Goal: Task Accomplishment & Management: Manage account settings

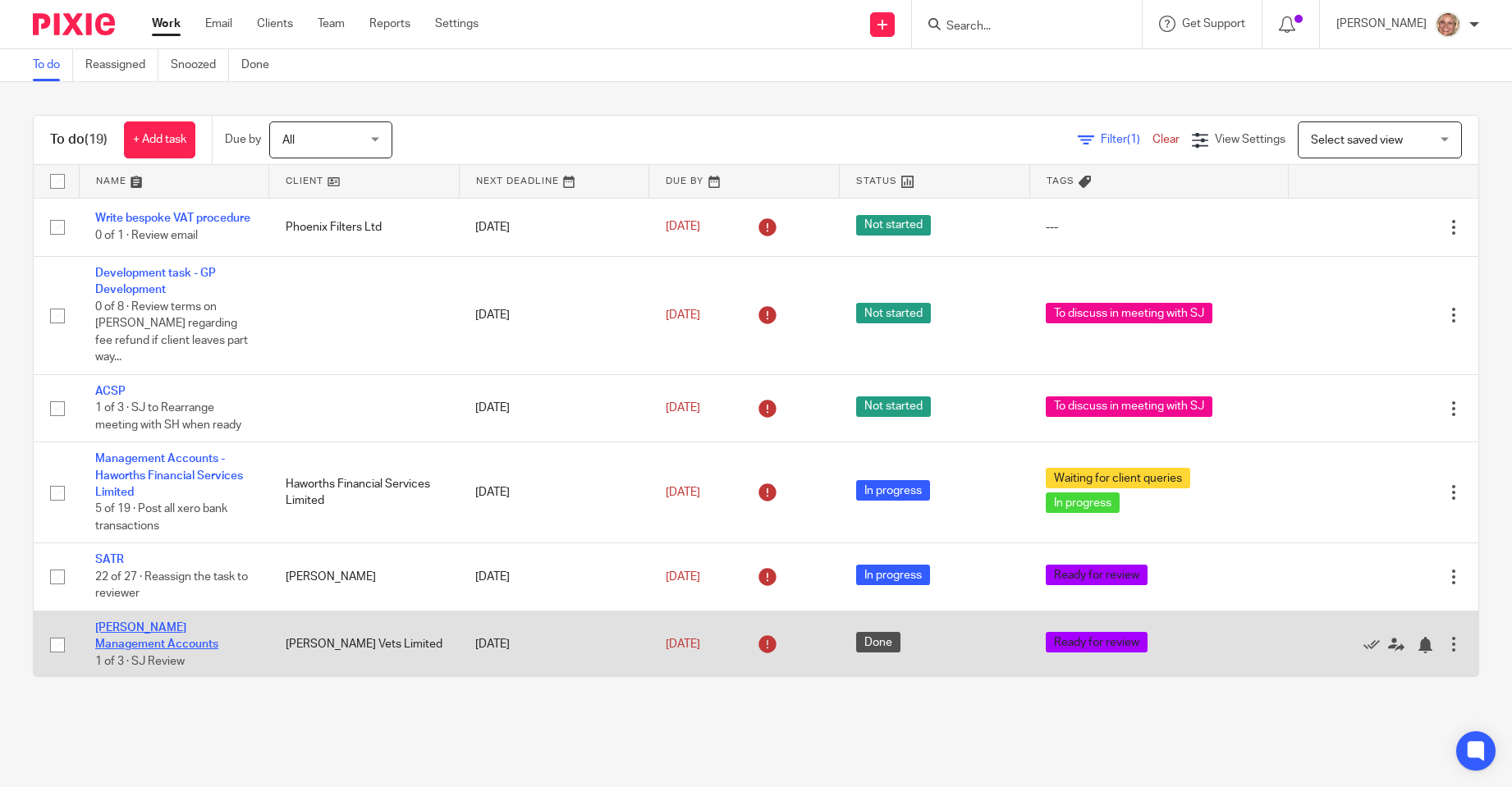
click at [154, 622] on link "[PERSON_NAME] Management Accounts" at bounding box center [156, 636] width 123 height 28
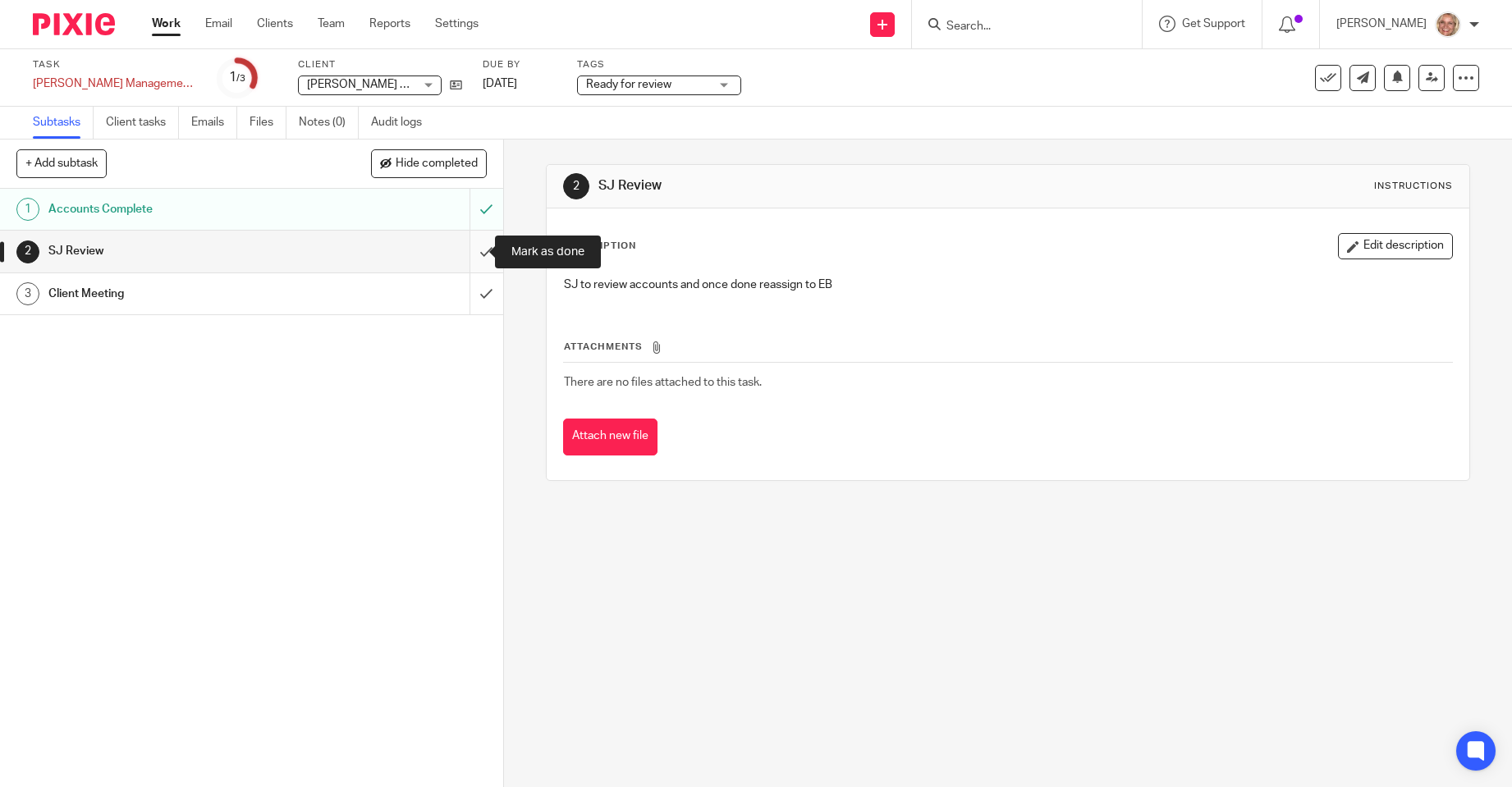
click at [472, 251] on input "submit" at bounding box center [251, 251] width 503 height 41
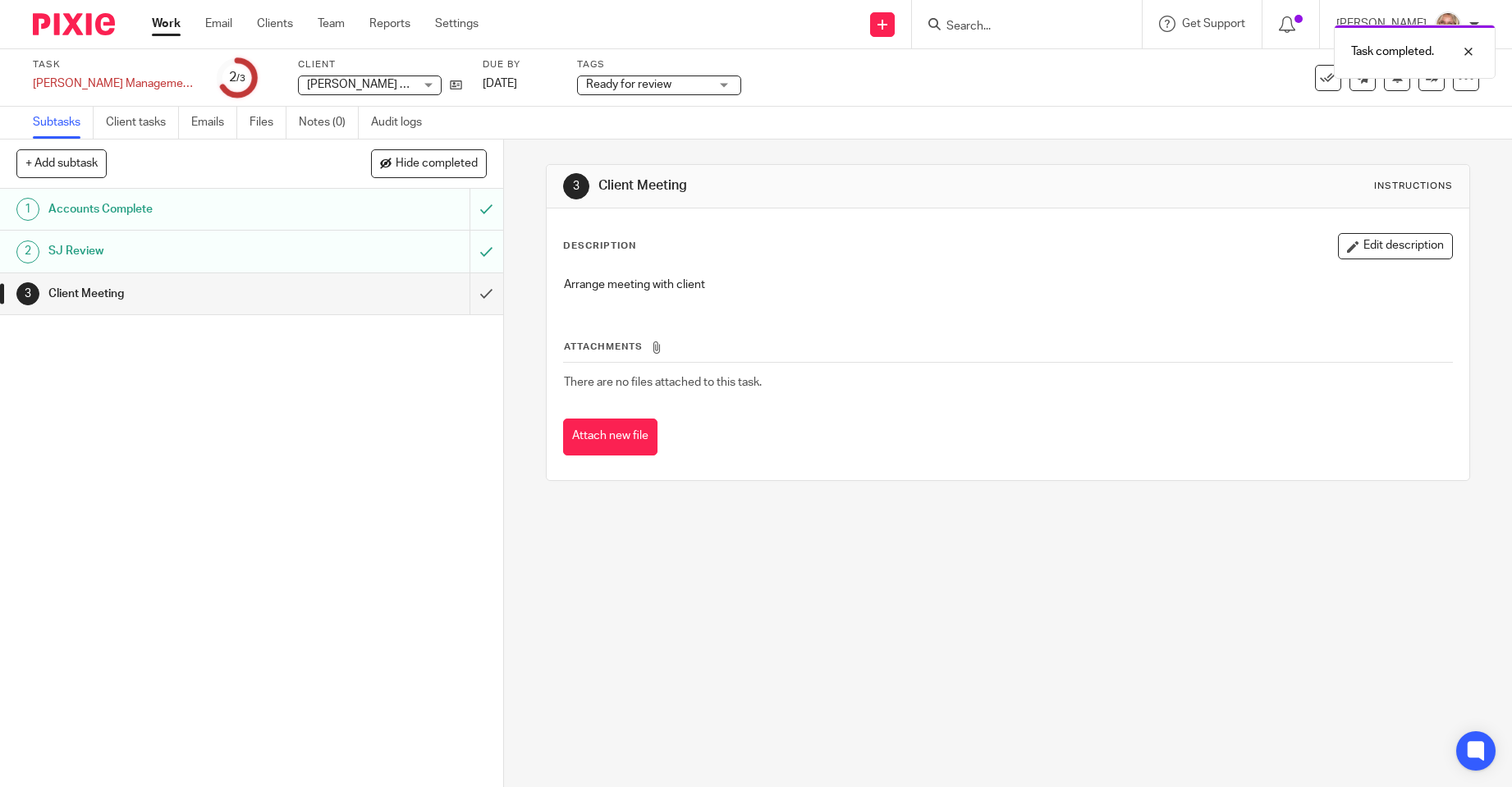
click at [722, 85] on div "Ready for review" at bounding box center [659, 85] width 164 height 20
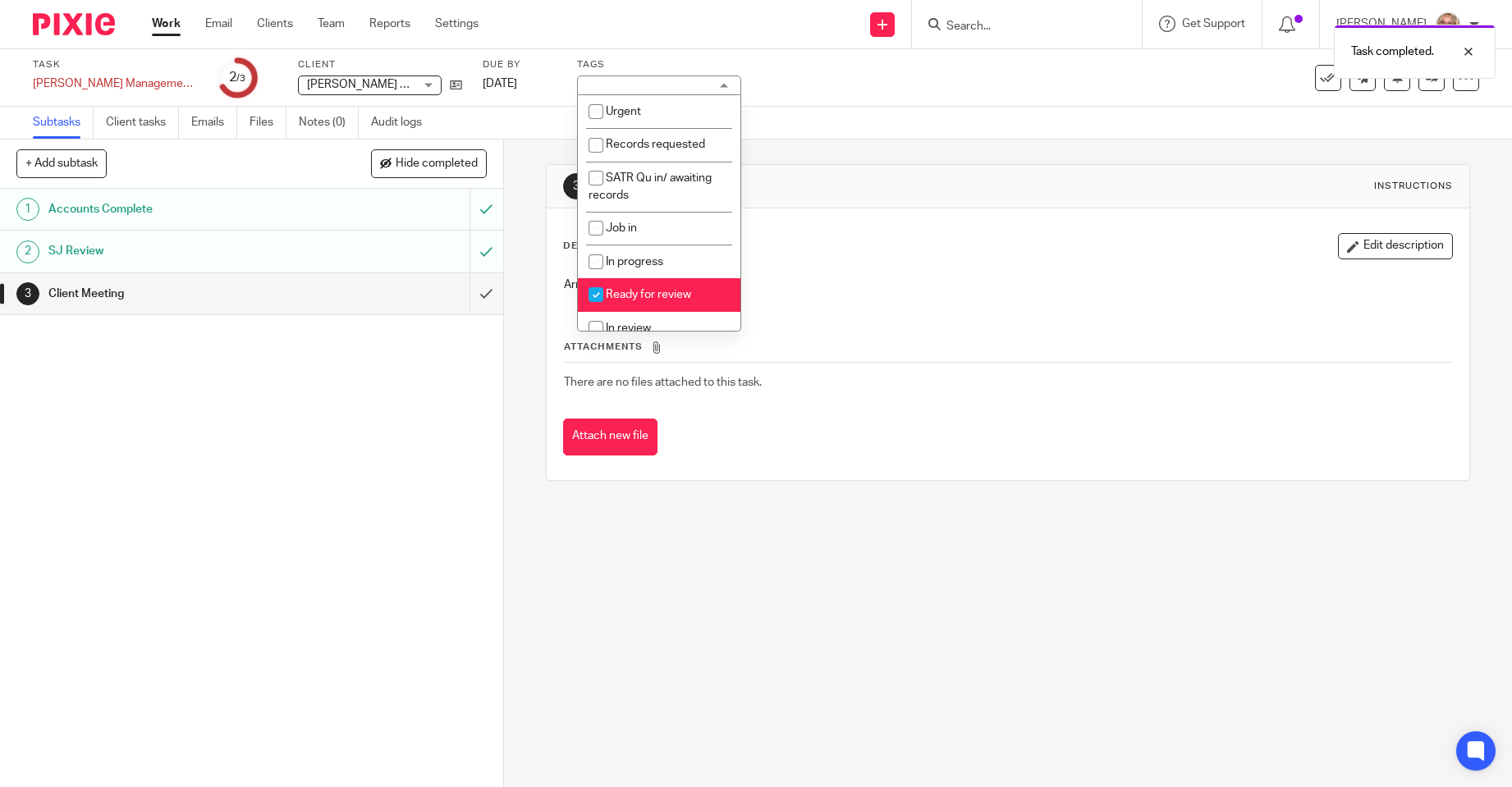
click at [683, 296] on span "Ready for review" at bounding box center [648, 294] width 85 height 12
checkbox input "false"
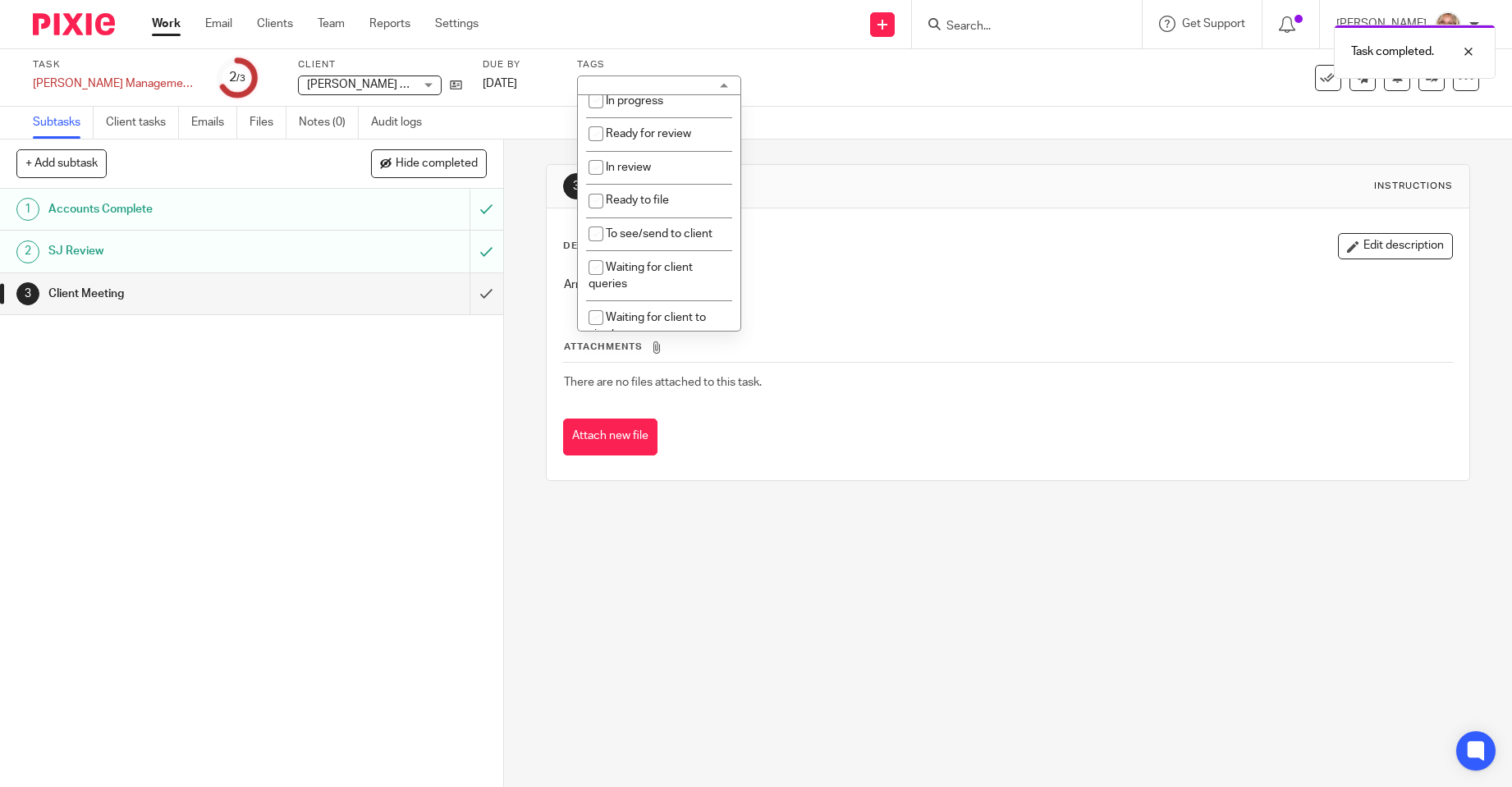
scroll to position [172, 0]
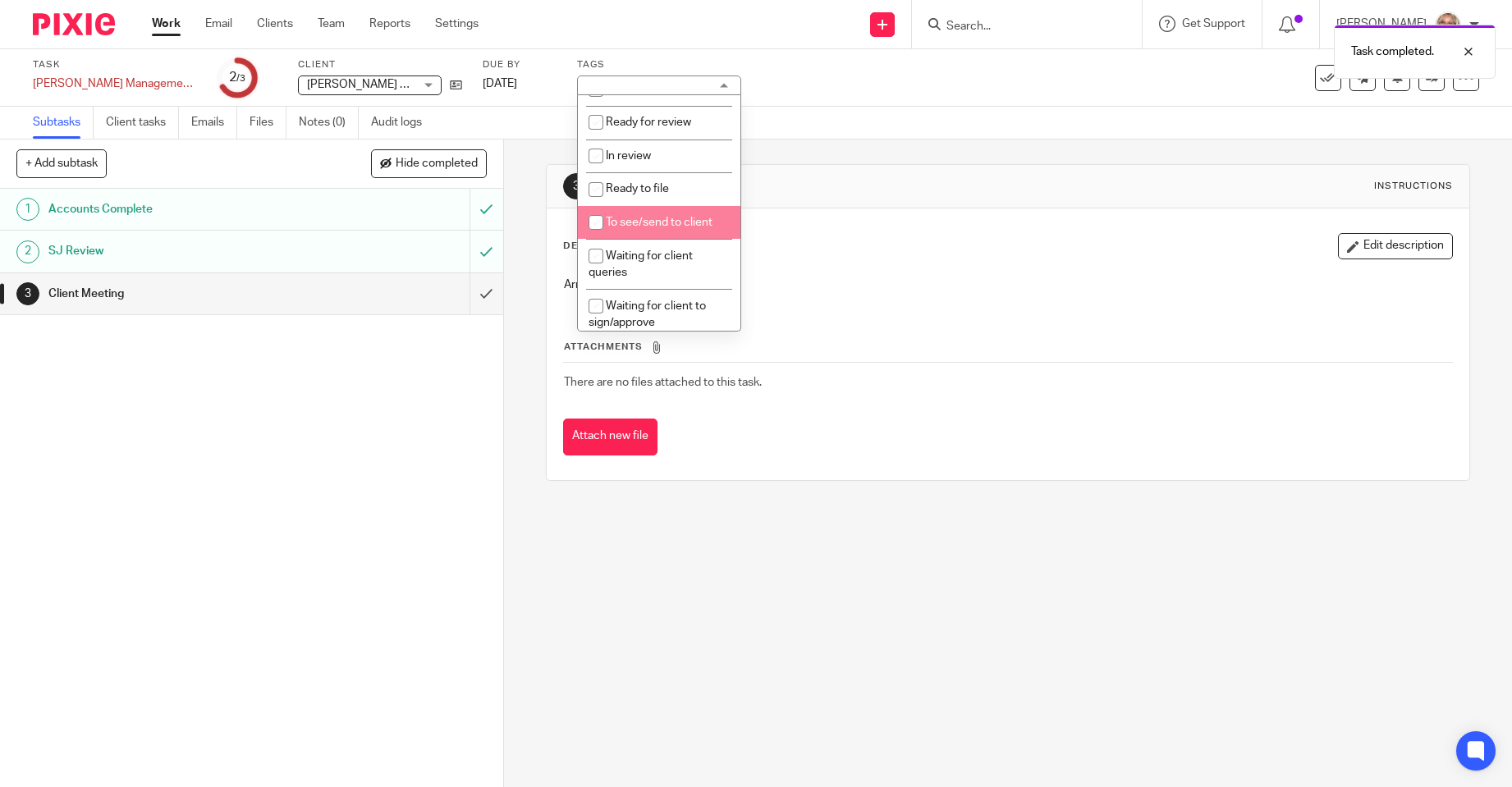
drag, startPoint x: 704, startPoint y: 221, endPoint x: 922, endPoint y: 172, distance: 223.4
click at [704, 222] on span "To see/send to client" at bounding box center [659, 222] width 107 height 12
checkbox input "true"
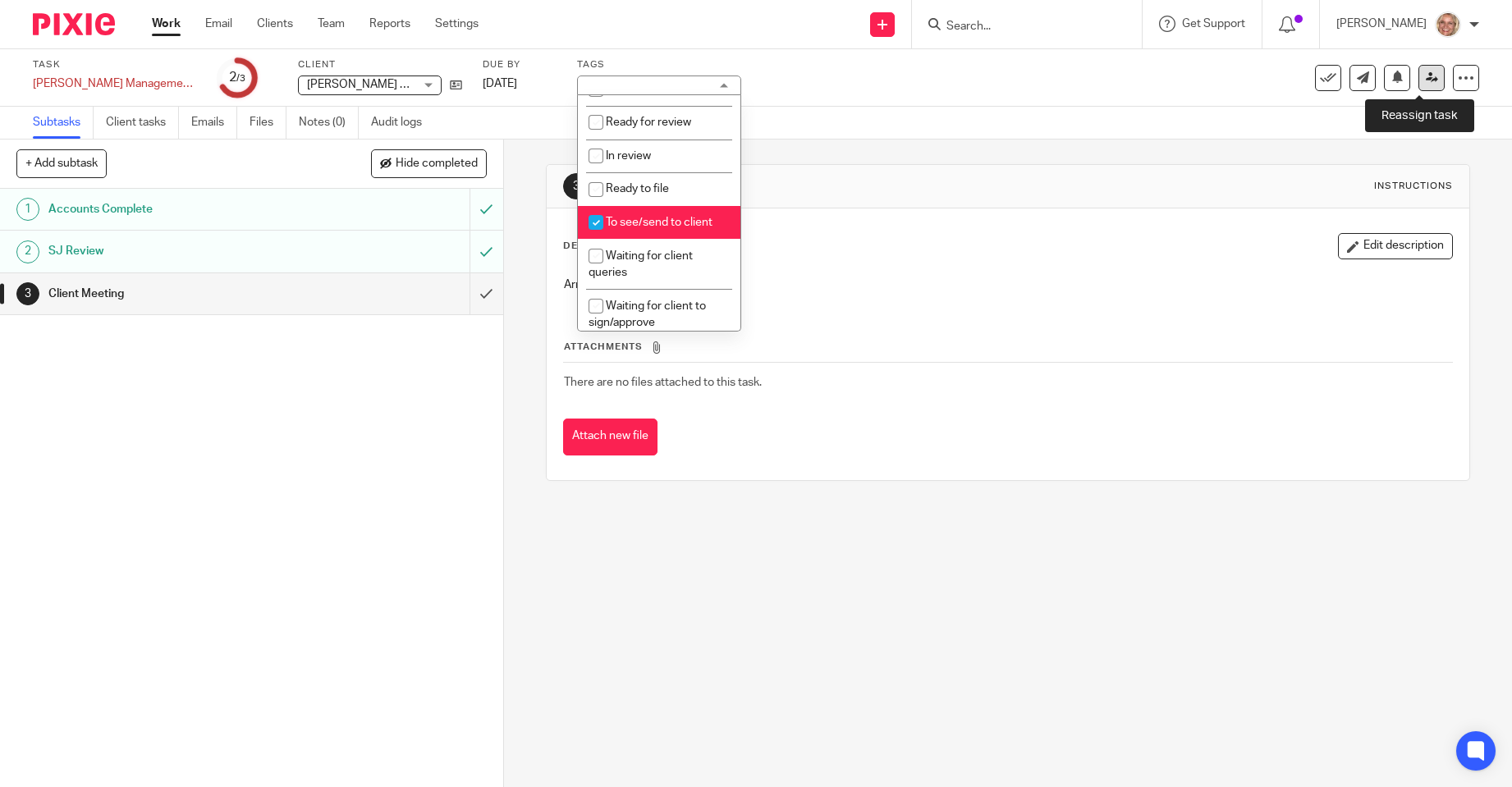
click at [1426, 81] on icon at bounding box center [1432, 78] width 13 height 13
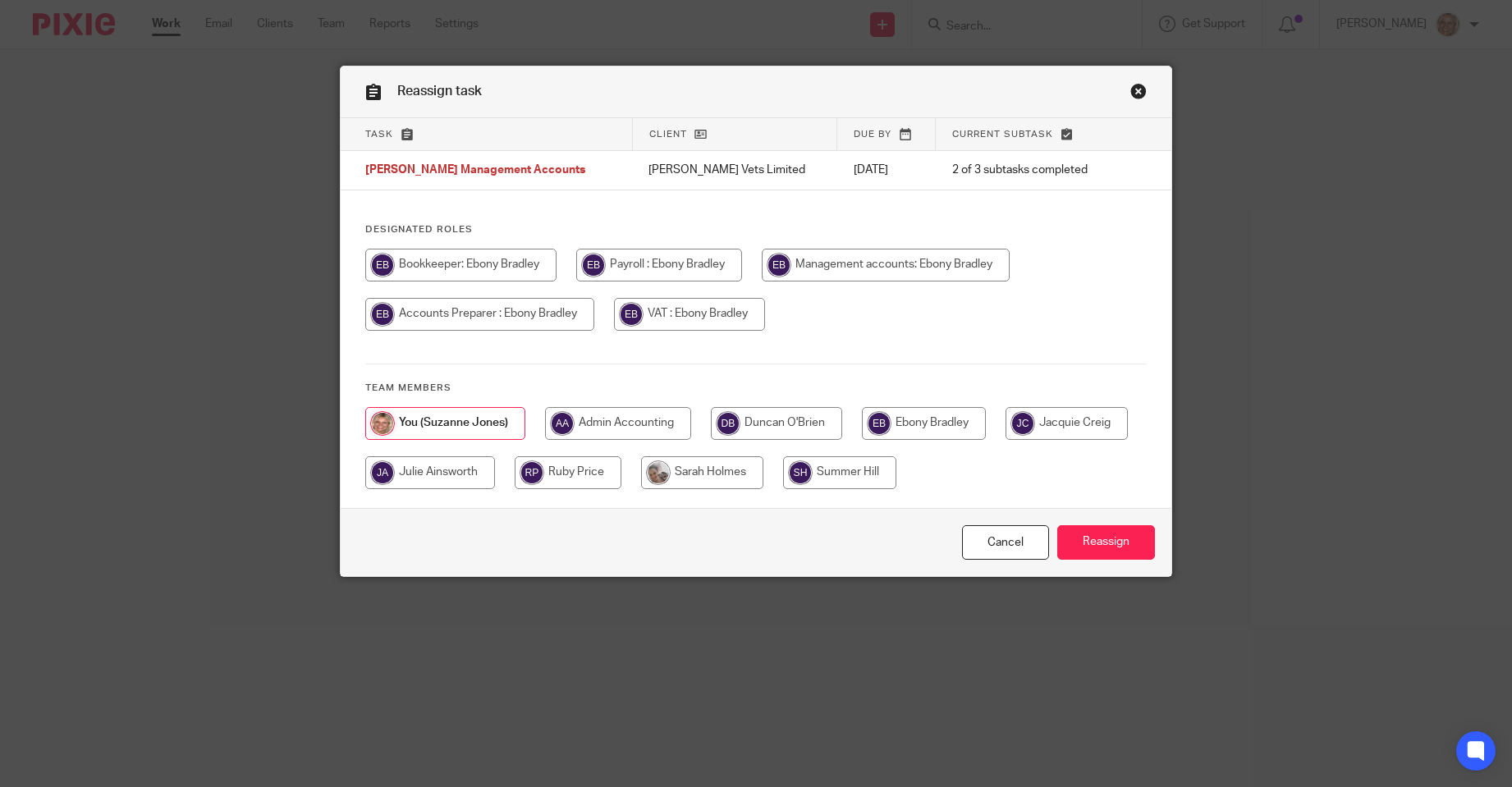
click at [930, 426] on input "radio" at bounding box center [924, 423] width 124 height 33
radio input "true"
click at [1094, 535] on input "Reassign" at bounding box center [1106, 542] width 98 height 35
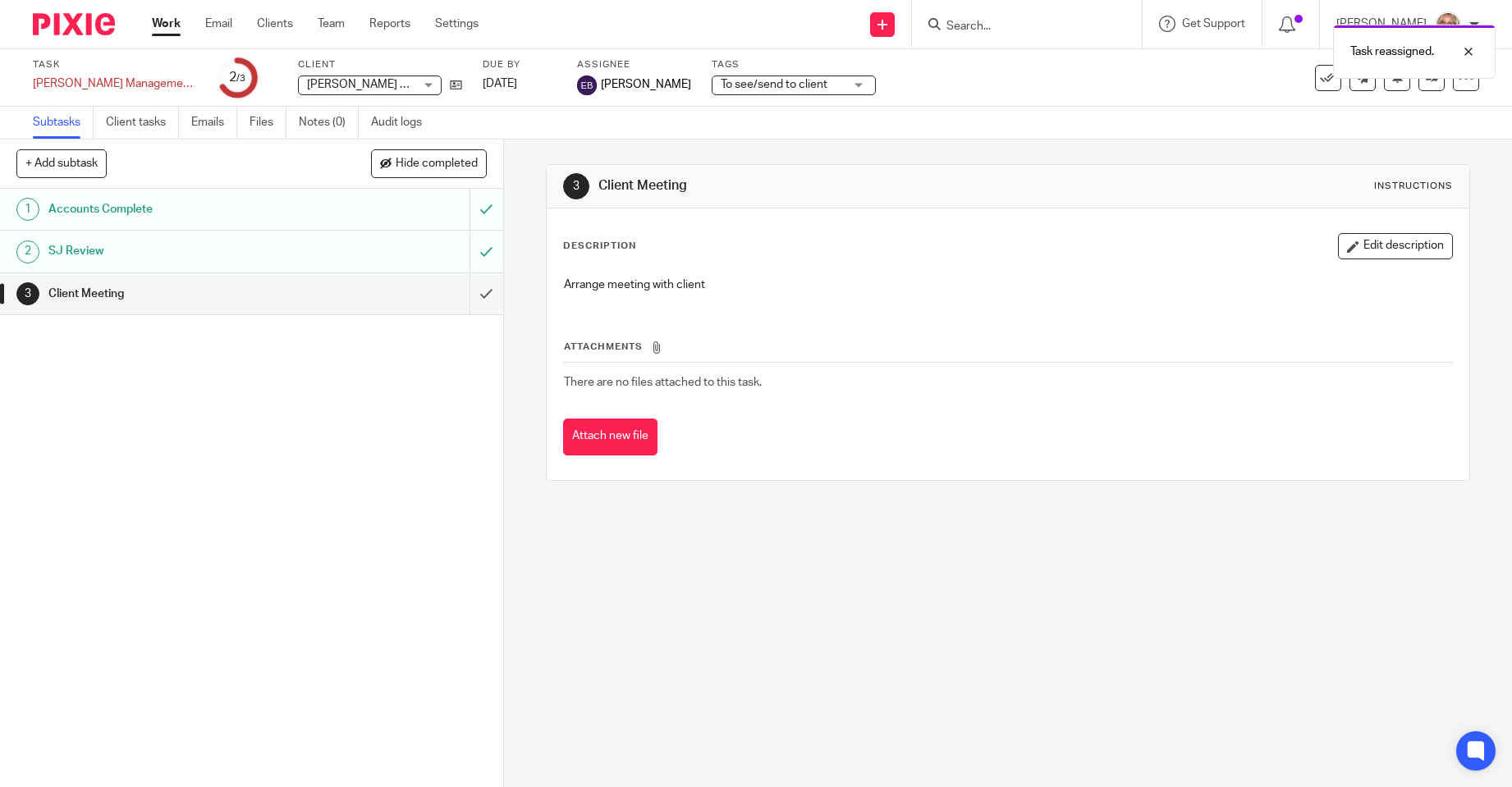
click at [167, 25] on link "Work" at bounding box center [166, 23] width 29 height 16
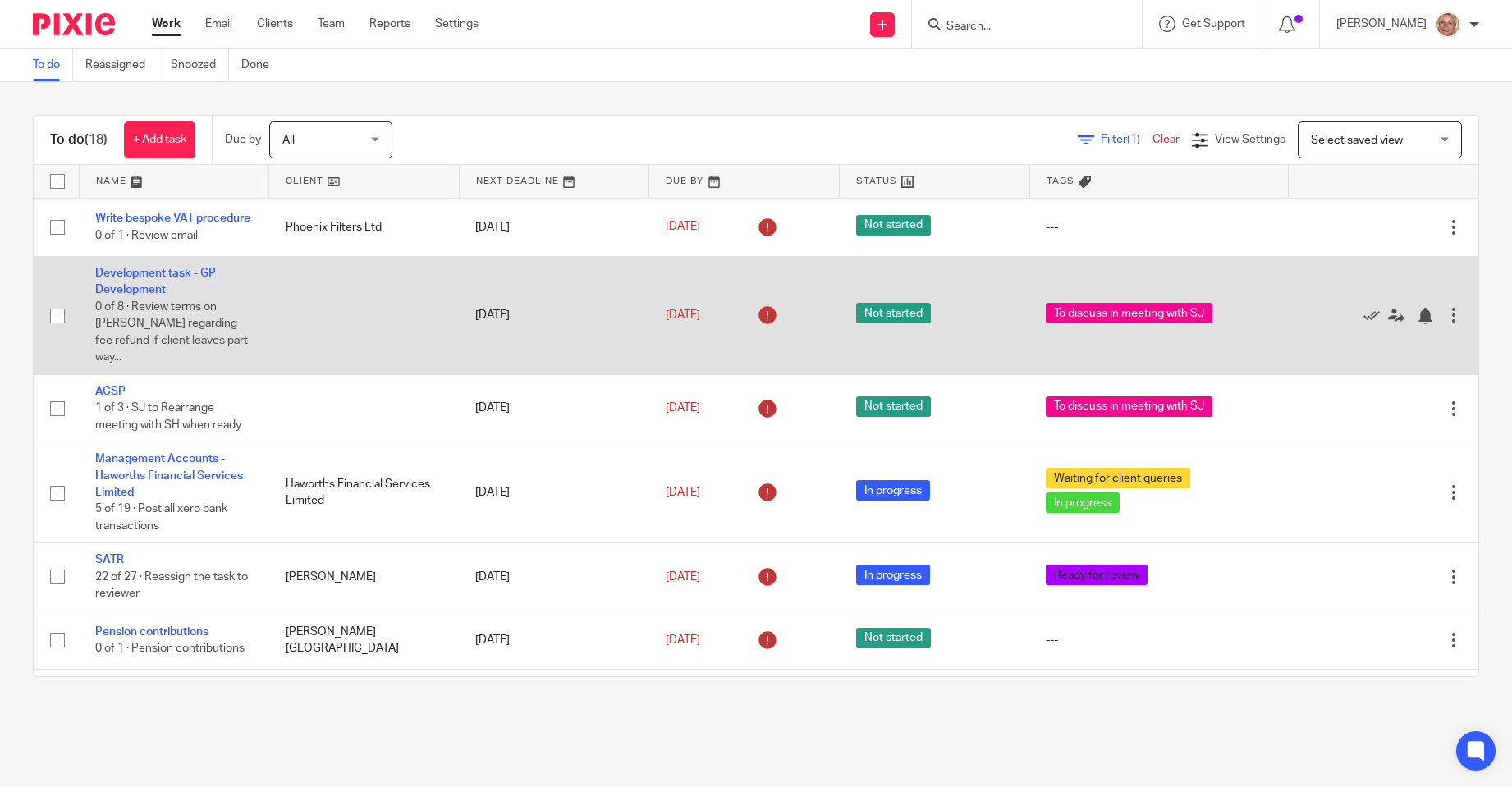
scroll to position [246, 0]
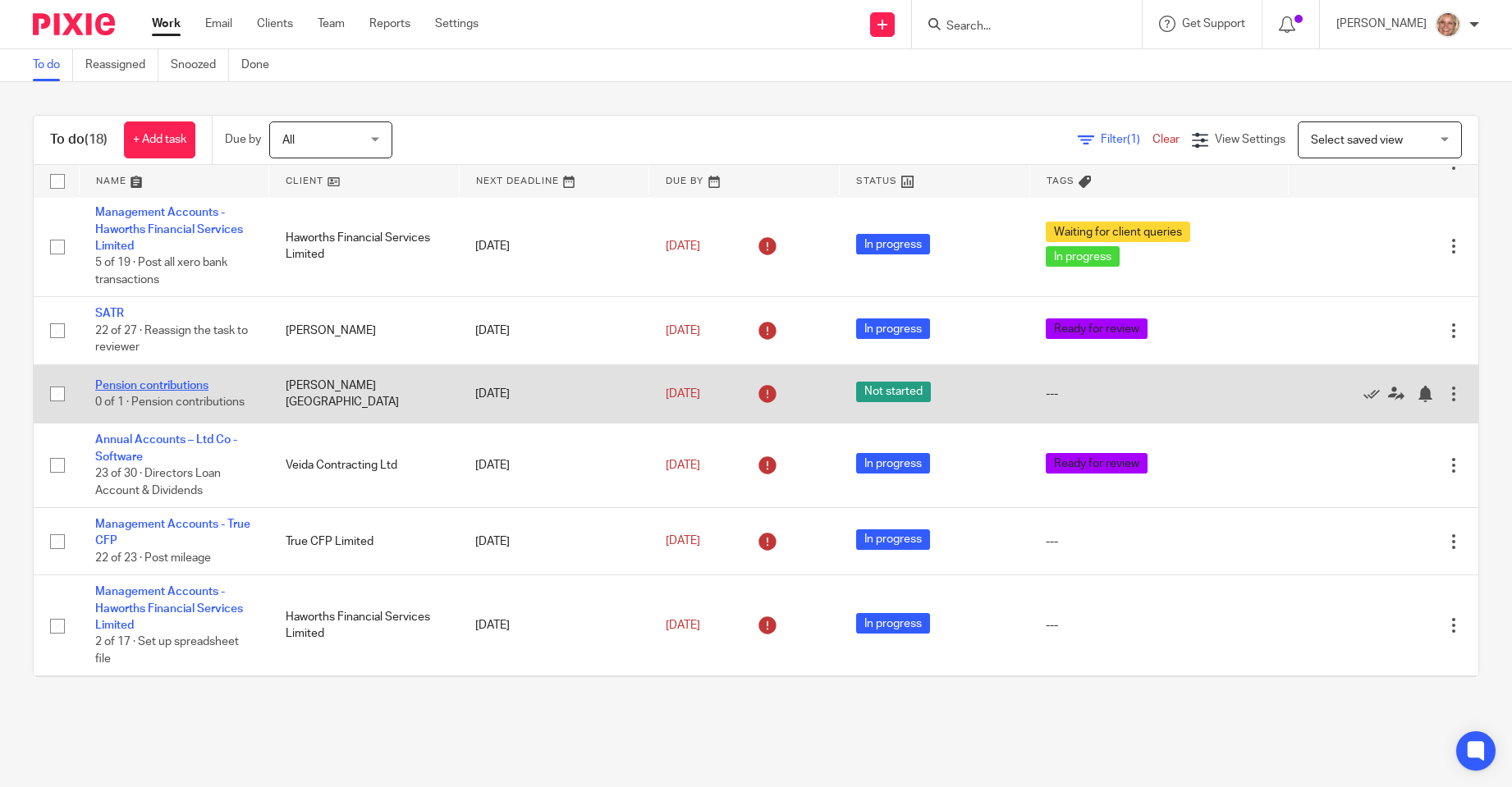
click at [178, 380] on link "Pension contributions" at bounding box center [151, 385] width 113 height 12
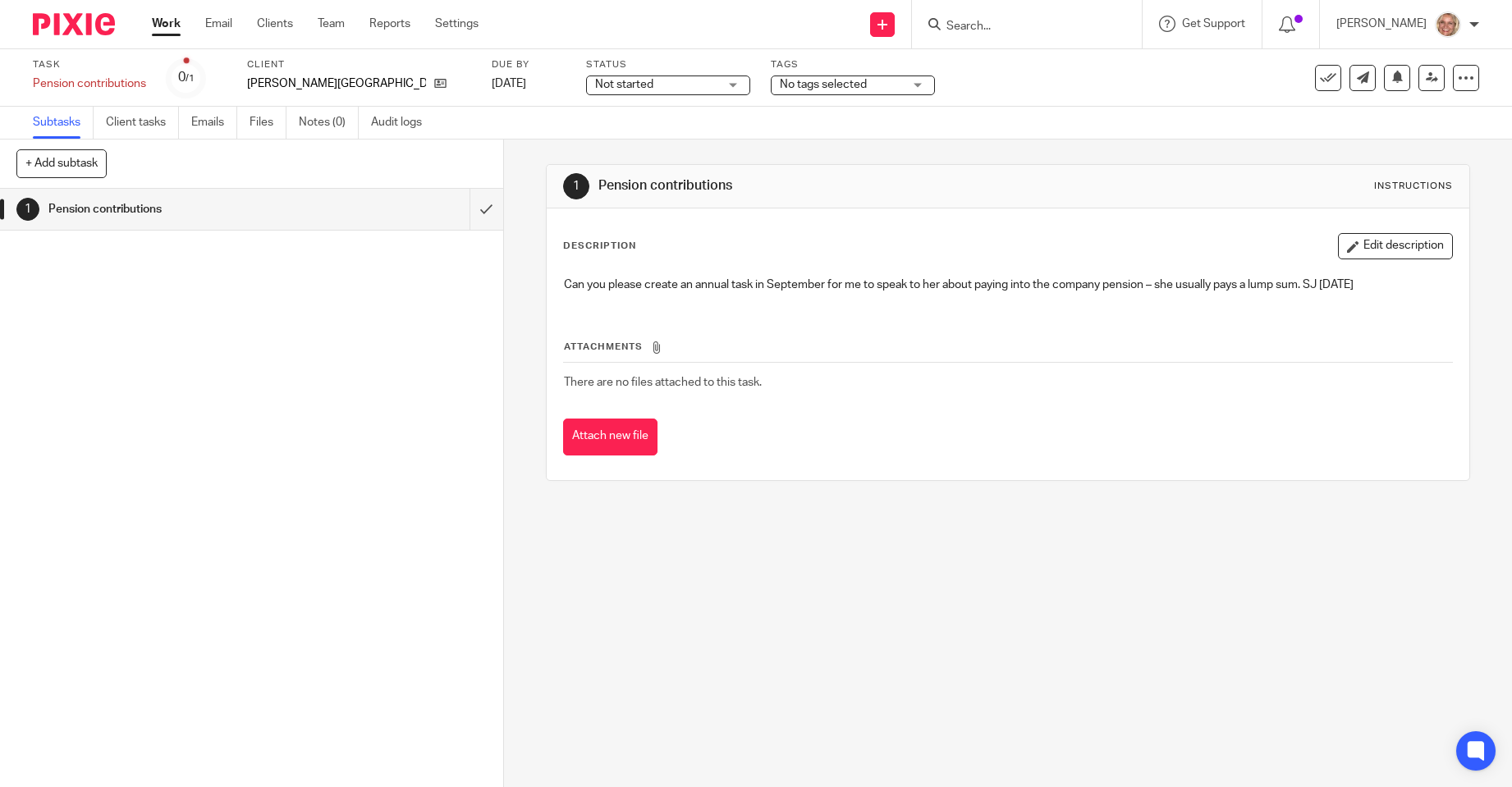
click at [1349, 248] on button "Edit description" at bounding box center [1395, 246] width 115 height 26
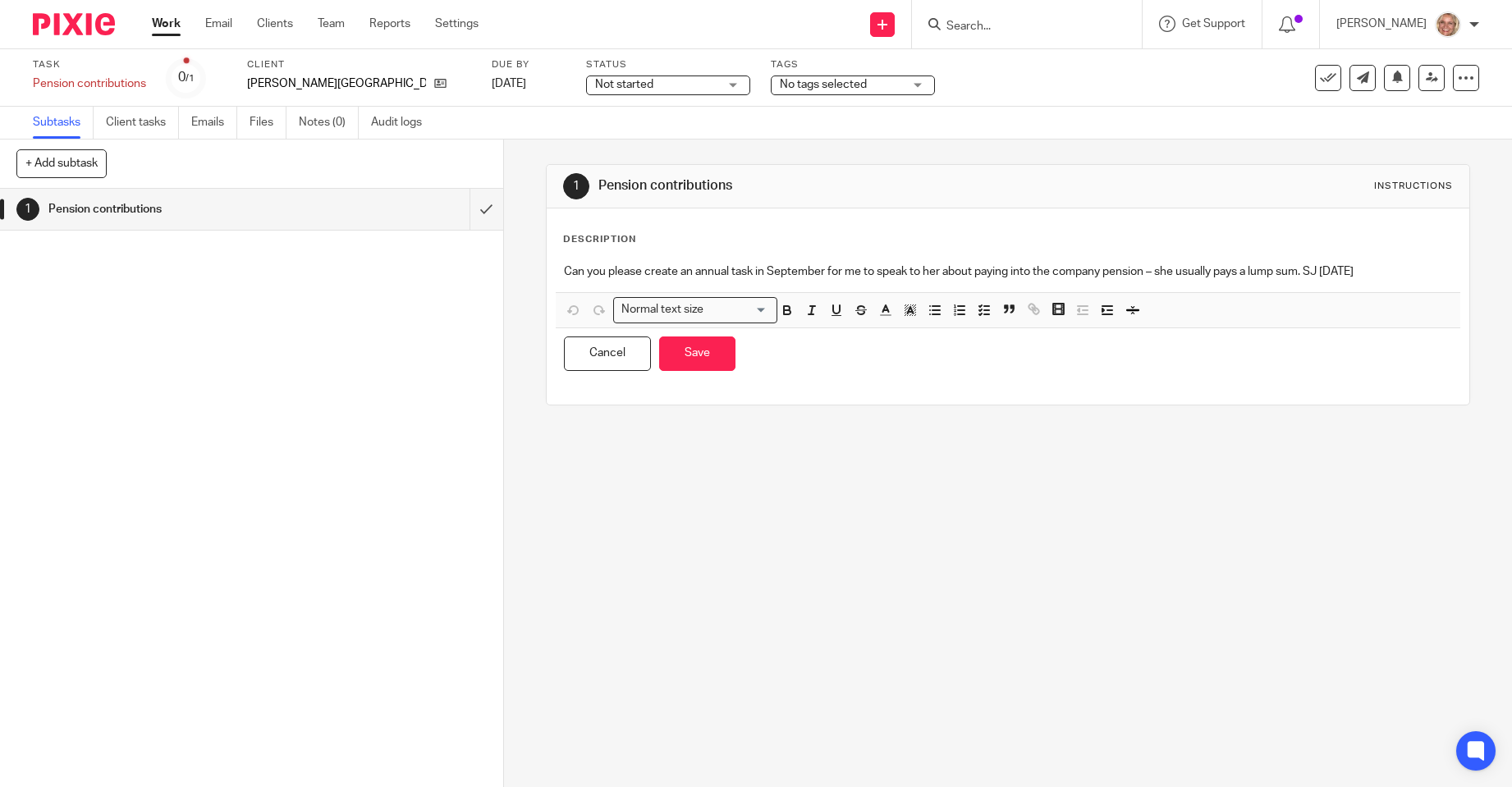
click at [1394, 270] on p "Can you please create an annual task in September for me to speak to her about …" at bounding box center [1007, 272] width 888 height 16
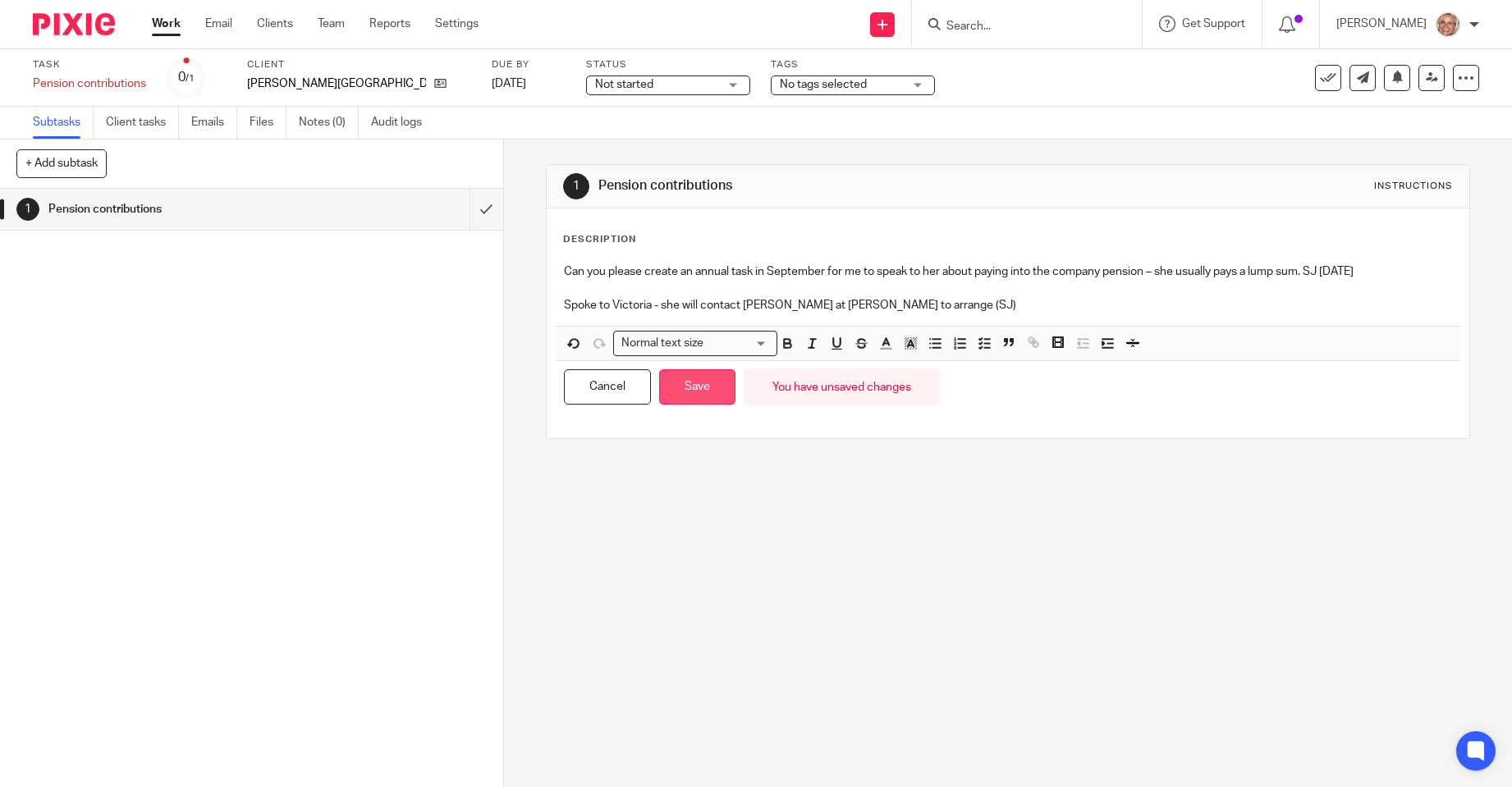
click at [702, 394] on button "Save" at bounding box center [696, 386] width 76 height 35
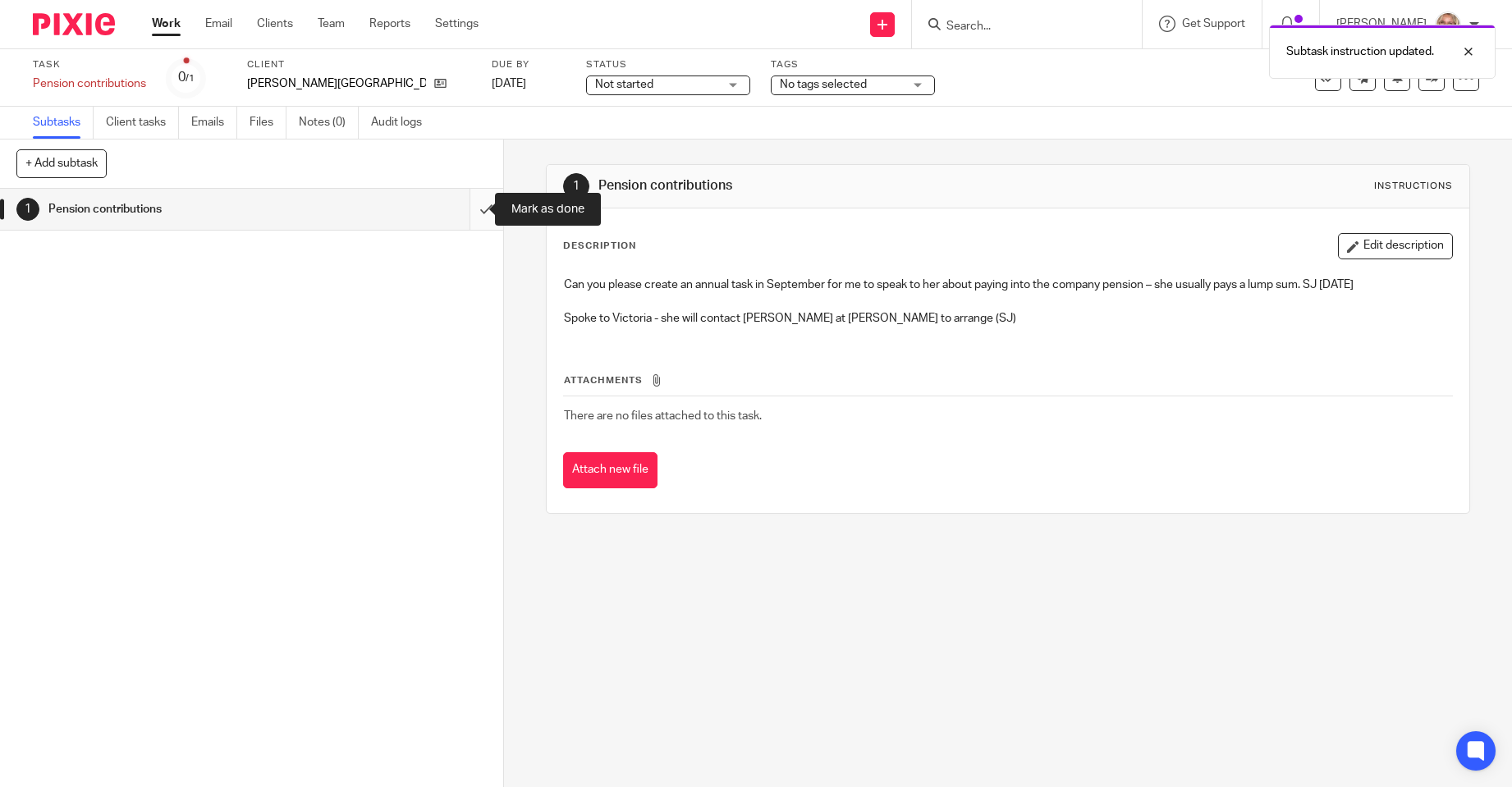
click at [464, 205] on input "submit" at bounding box center [251, 210] width 503 height 41
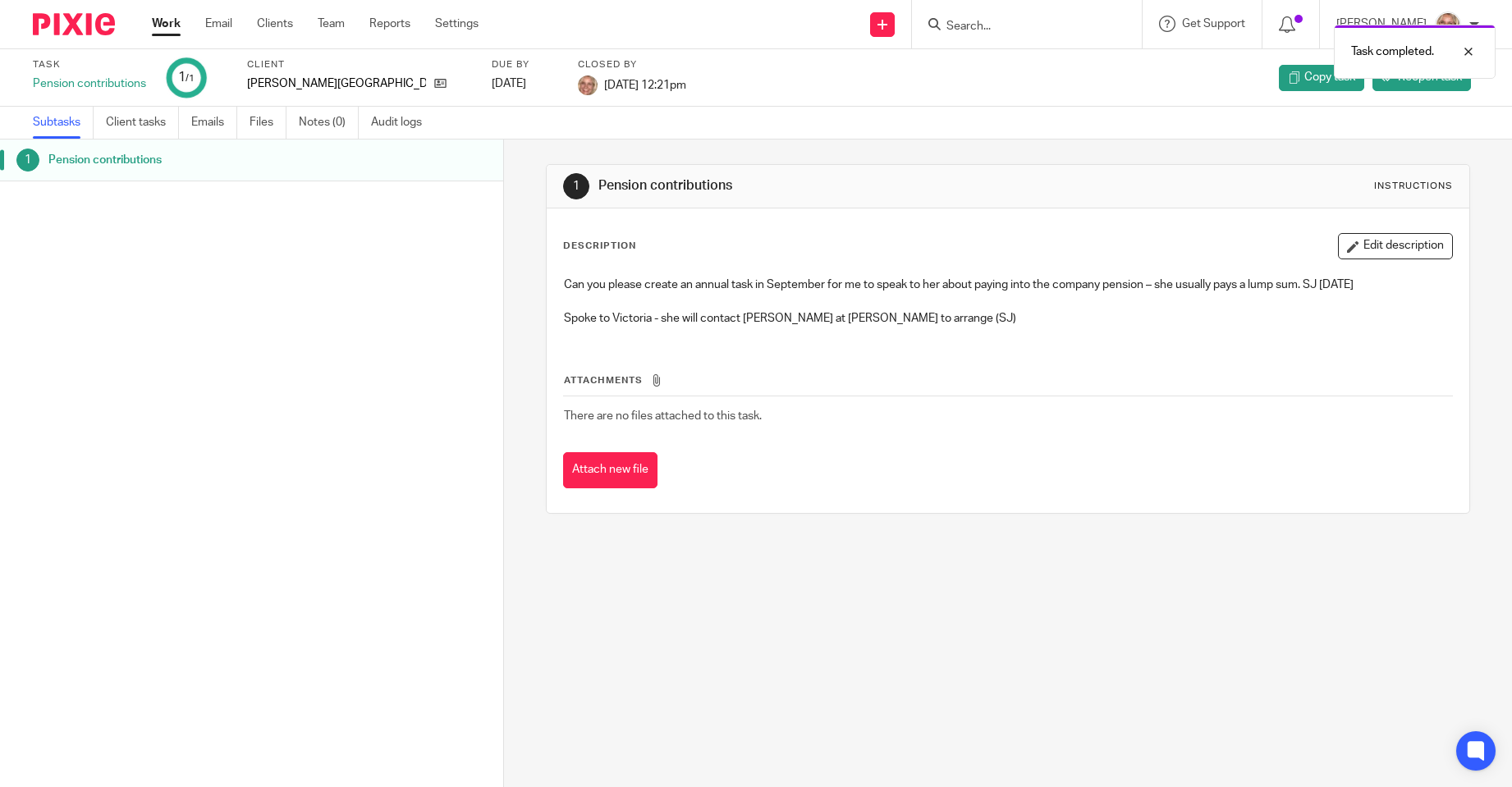
click at [168, 23] on link "Work" at bounding box center [166, 23] width 29 height 16
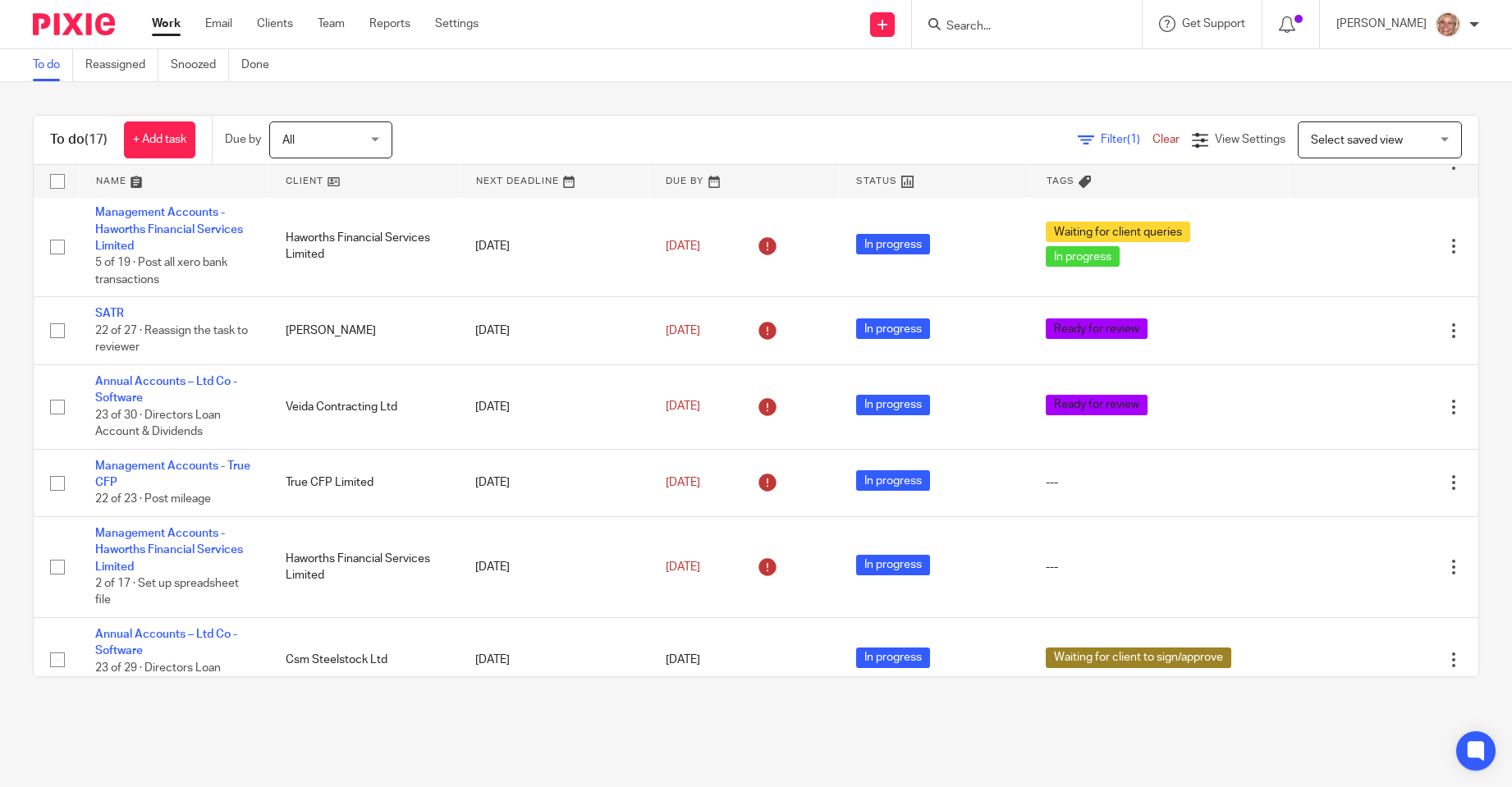
scroll to position [492, 0]
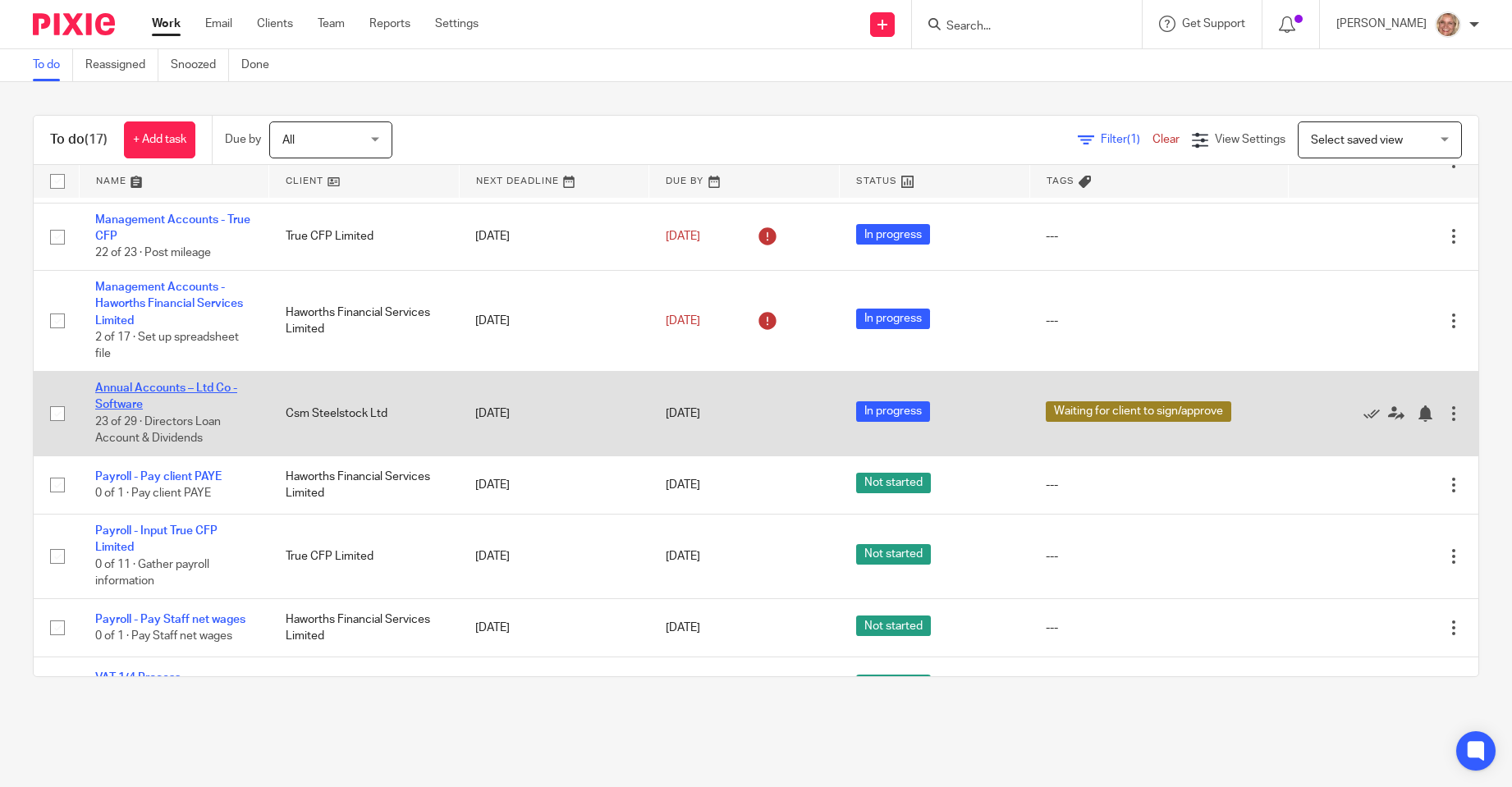
click at [215, 383] on link "Annual Accounts – Ltd Co - Software" at bounding box center [166, 396] width 142 height 28
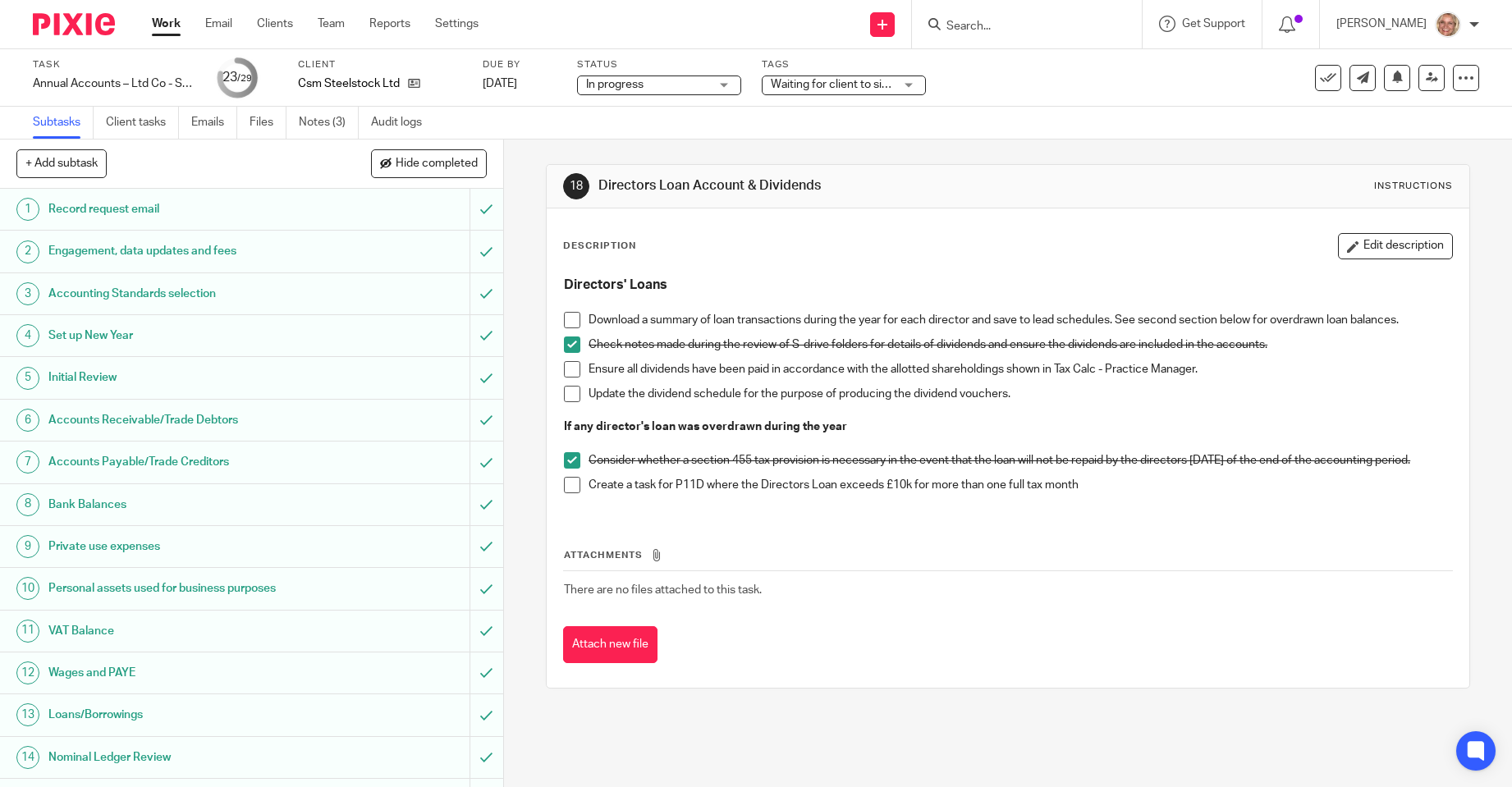
click at [912, 84] on div "Waiting for client to sign/approve" at bounding box center [843, 85] width 164 height 20
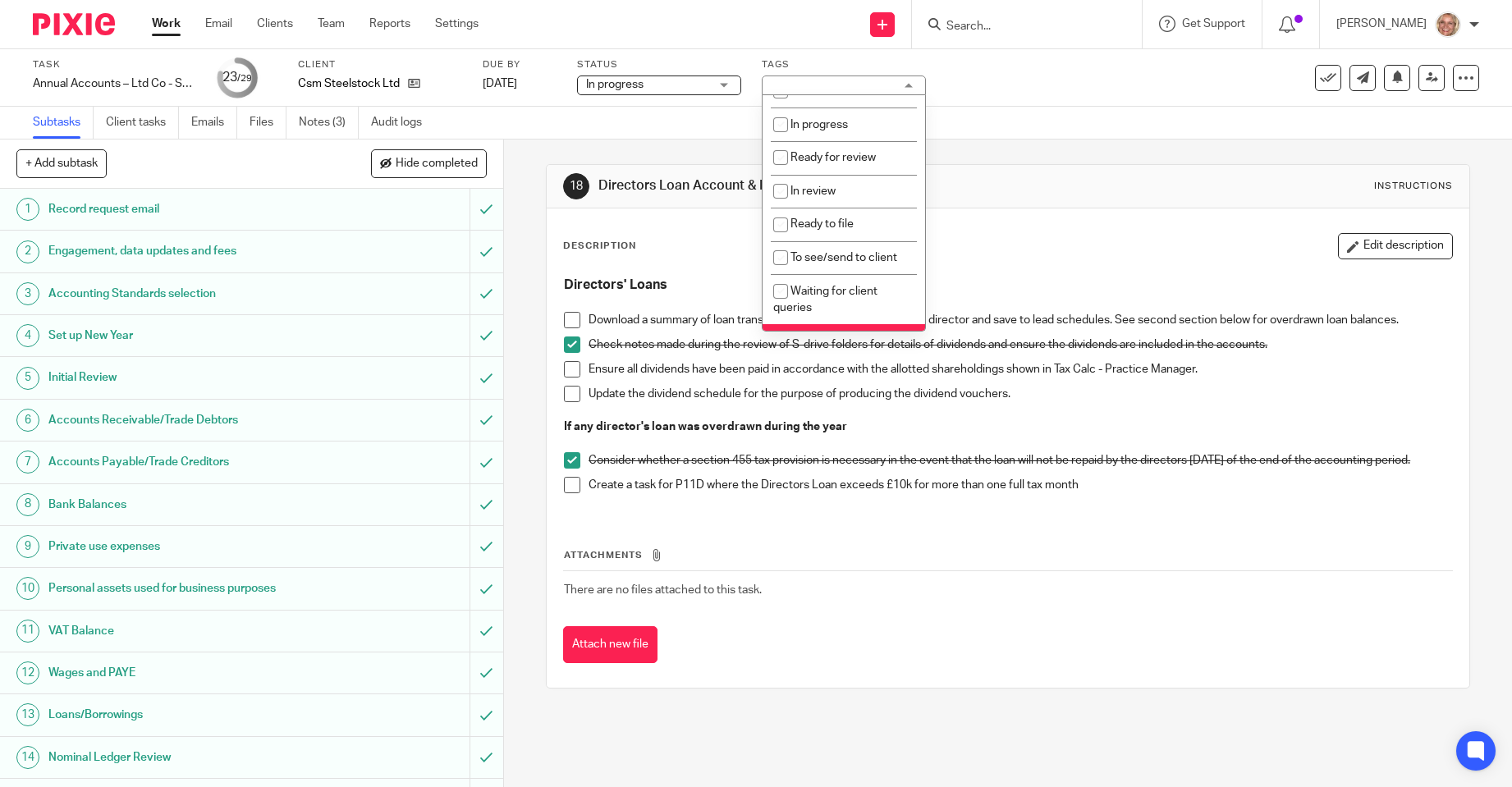
scroll to position [185, 0]
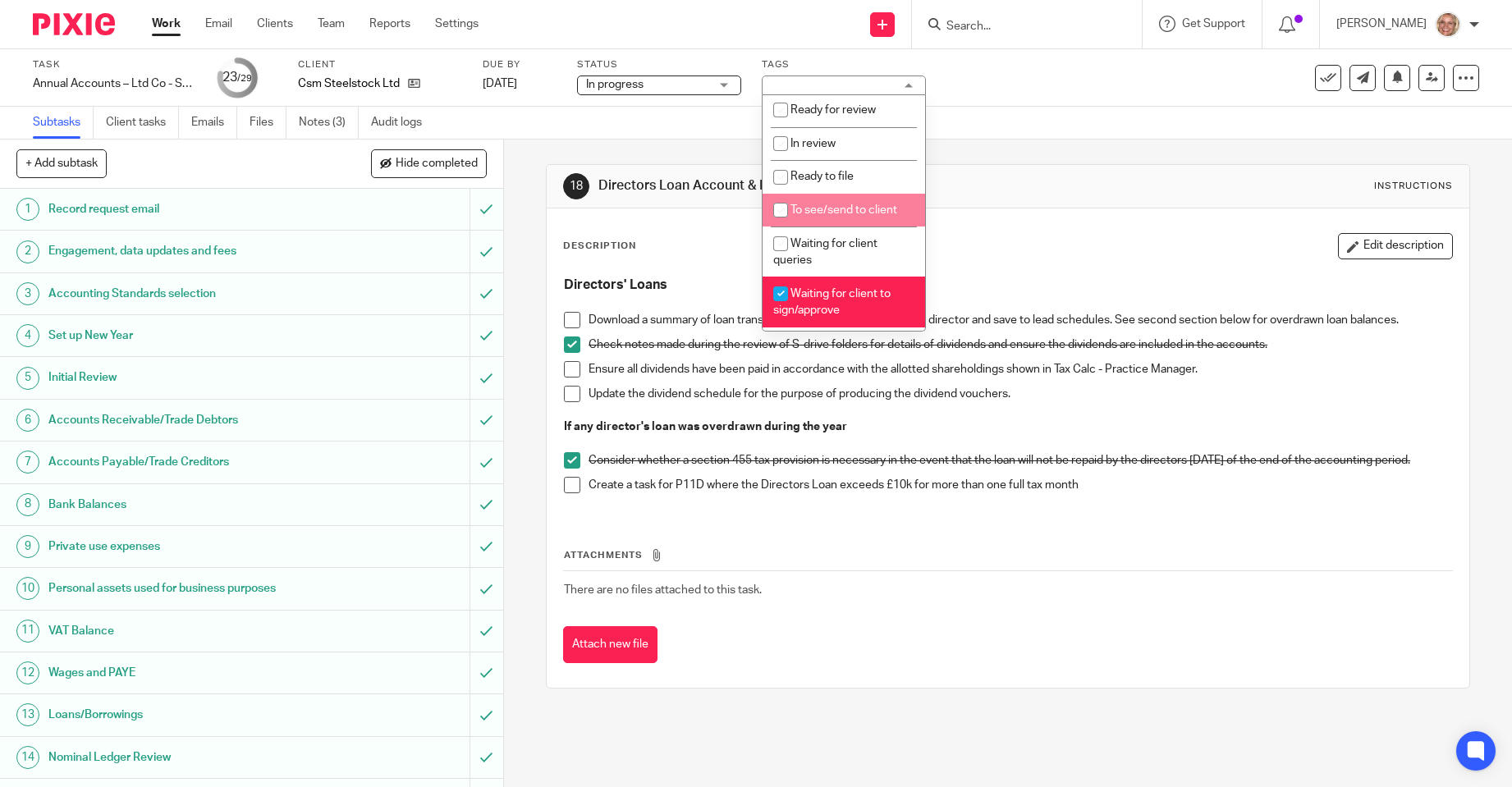
click at [886, 203] on li "To see/send to client" at bounding box center [843, 211] width 162 height 34
checkbox input "true"
click at [839, 313] on span "Waiting for client to sign/approve" at bounding box center [832, 302] width 117 height 29
checkbox input "false"
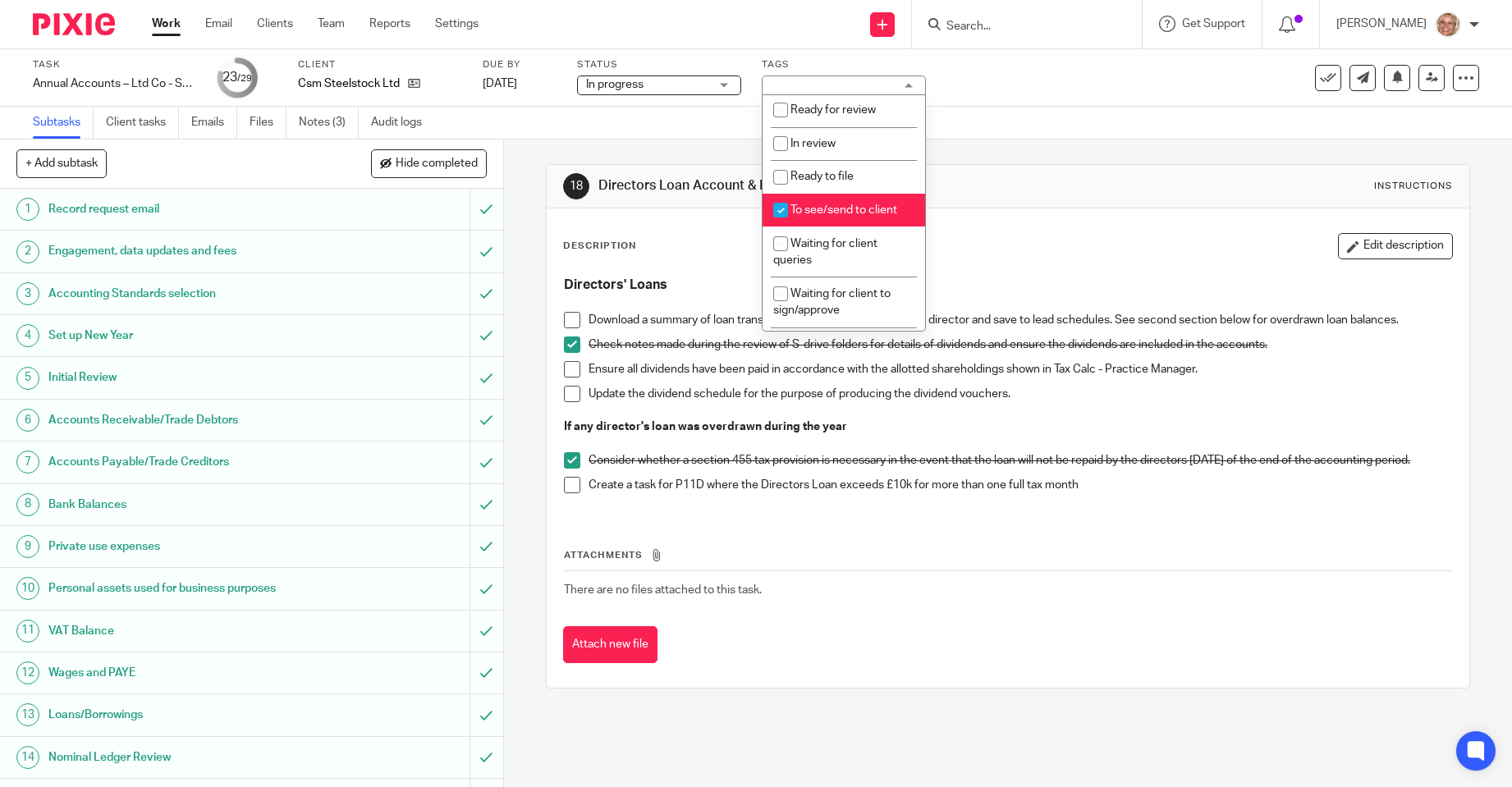
click at [810, 207] on span "To see/send to client" at bounding box center [843, 210] width 107 height 12
checkbox input "false"
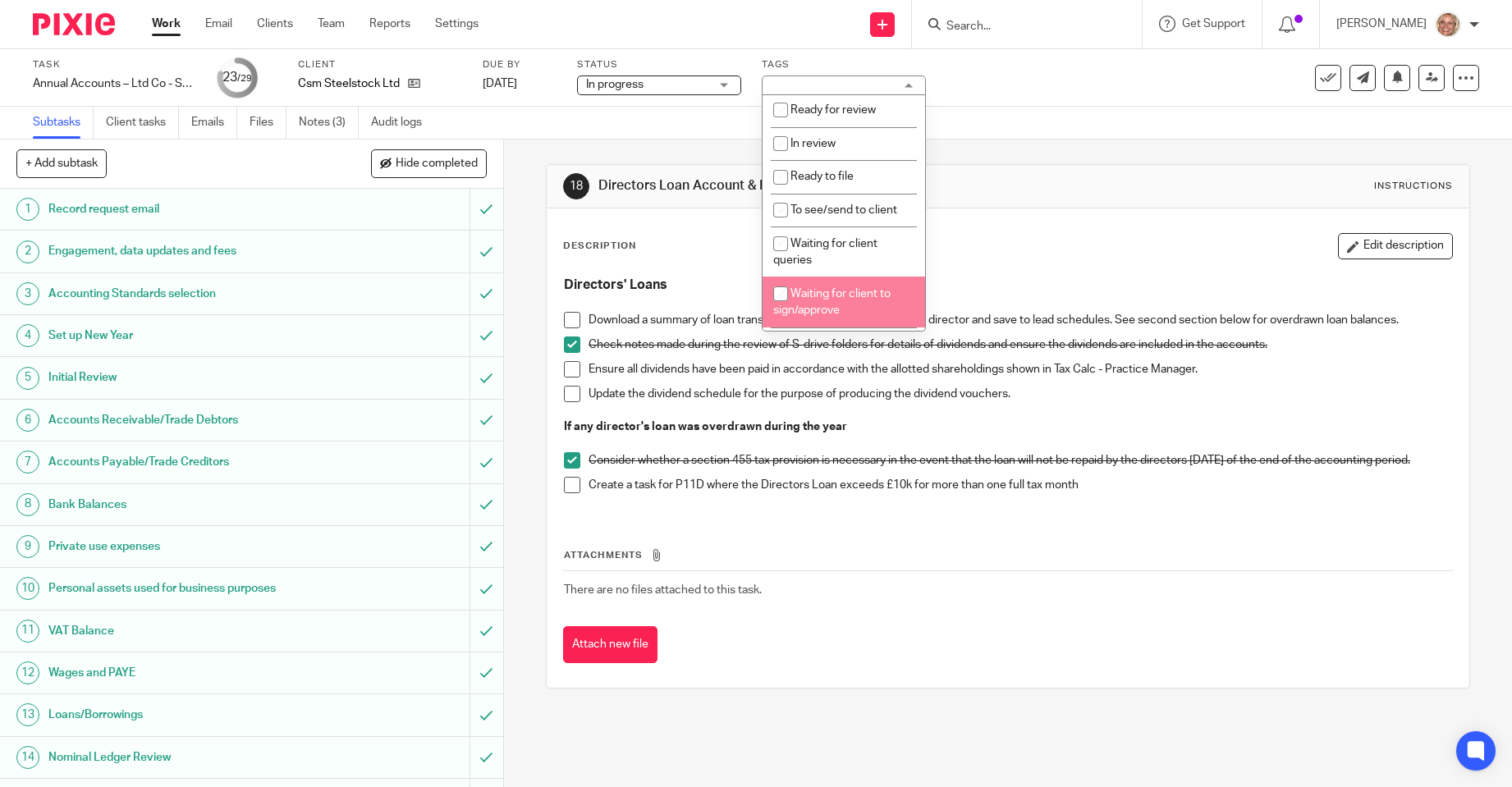
click at [817, 311] on span "Waiting for client to sign/approve" at bounding box center [832, 302] width 117 height 29
checkbox input "true"
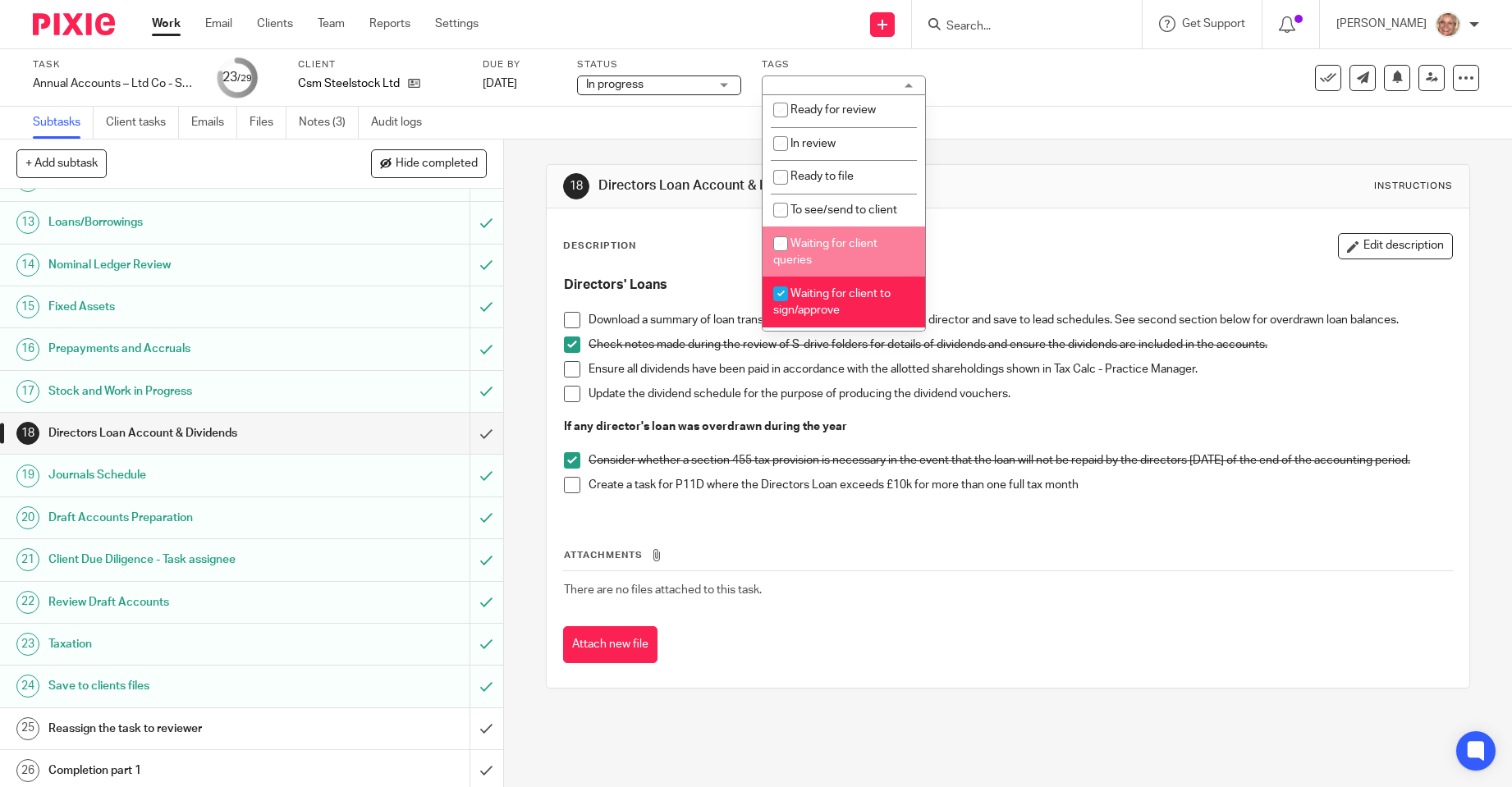
scroll to position [624, 0]
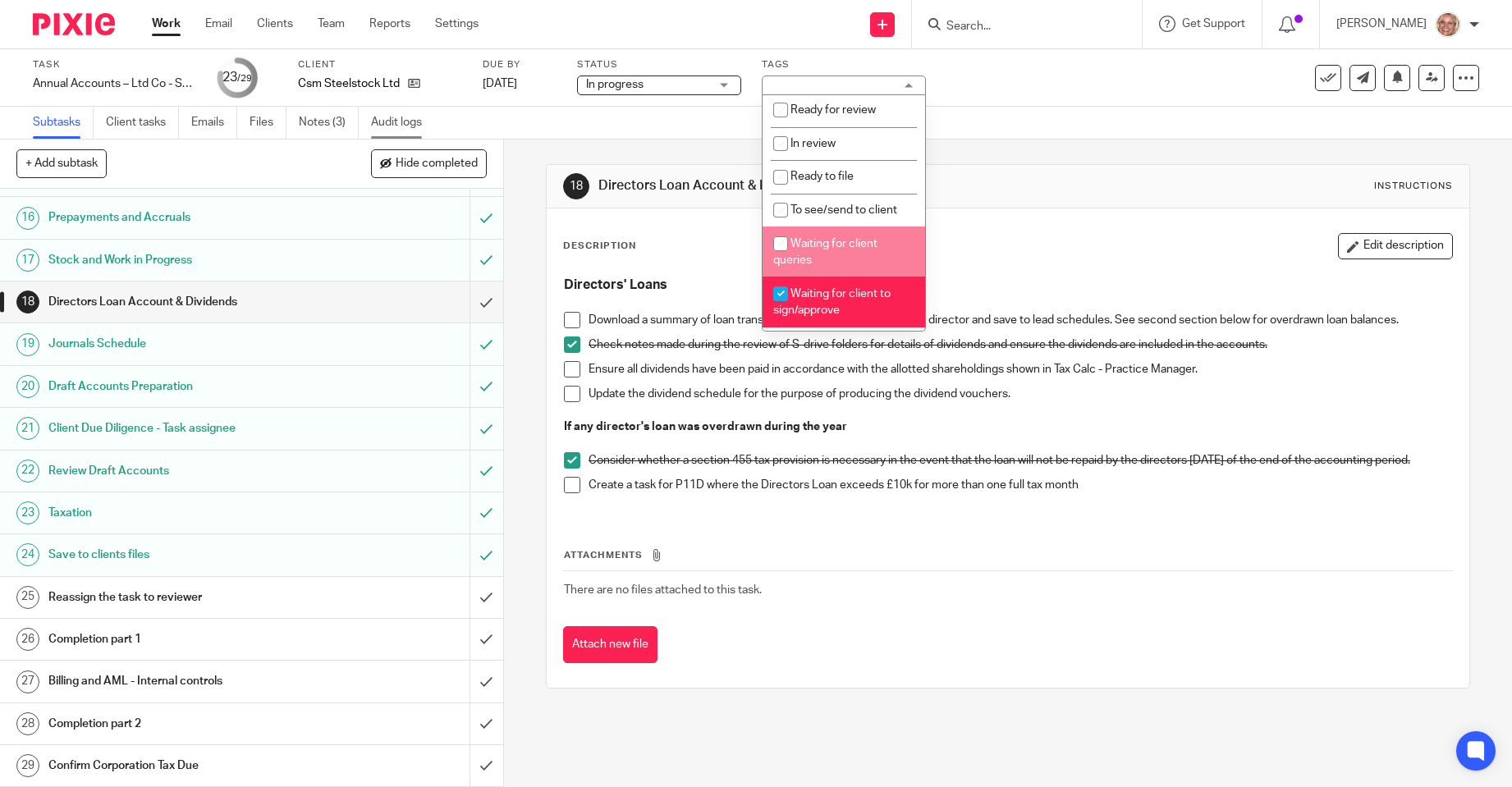
click at [394, 123] on link "Audit logs" at bounding box center [402, 123] width 64 height 32
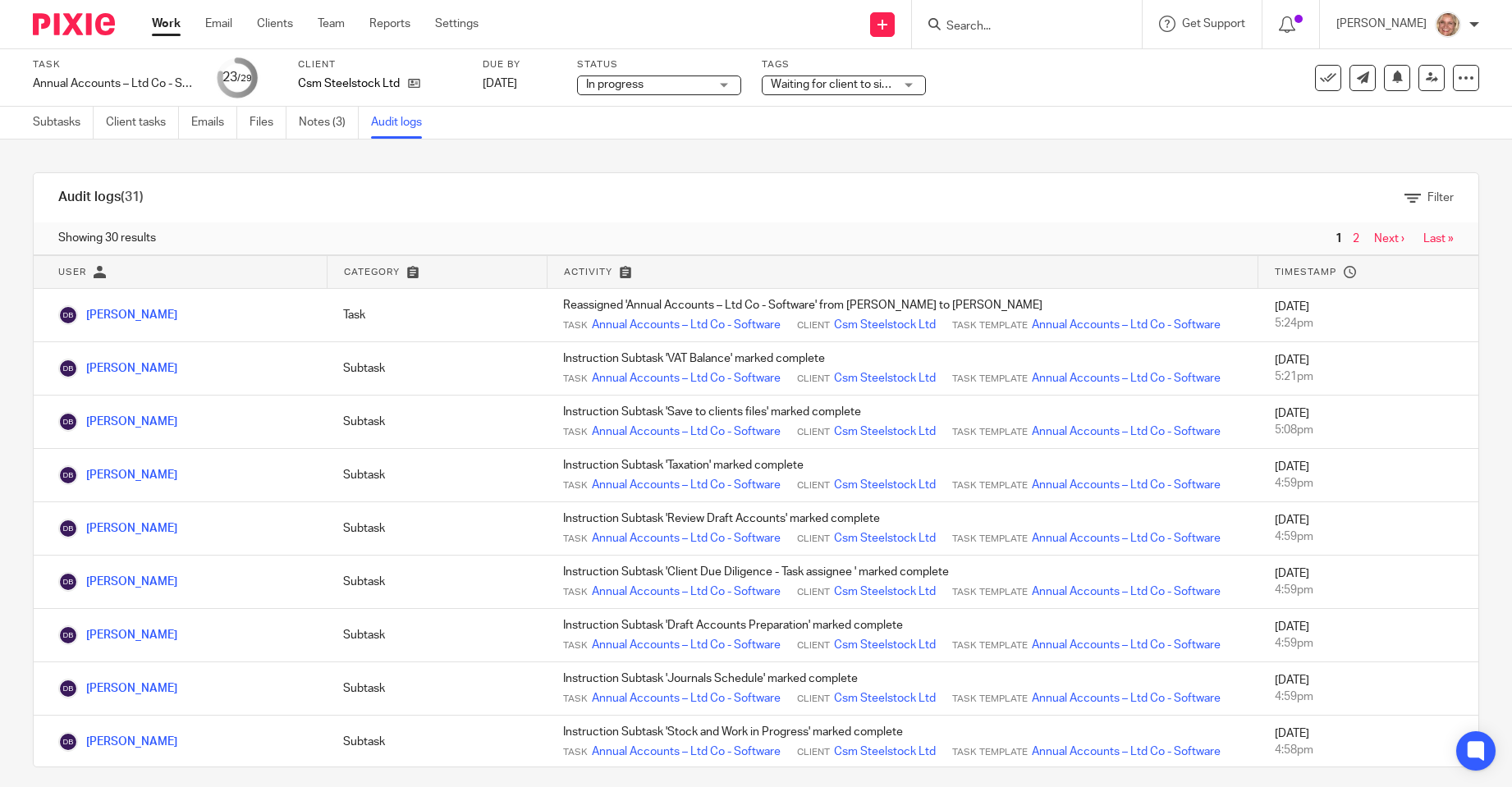
click at [913, 82] on div "Waiting for client to sign/approve" at bounding box center [843, 85] width 164 height 20
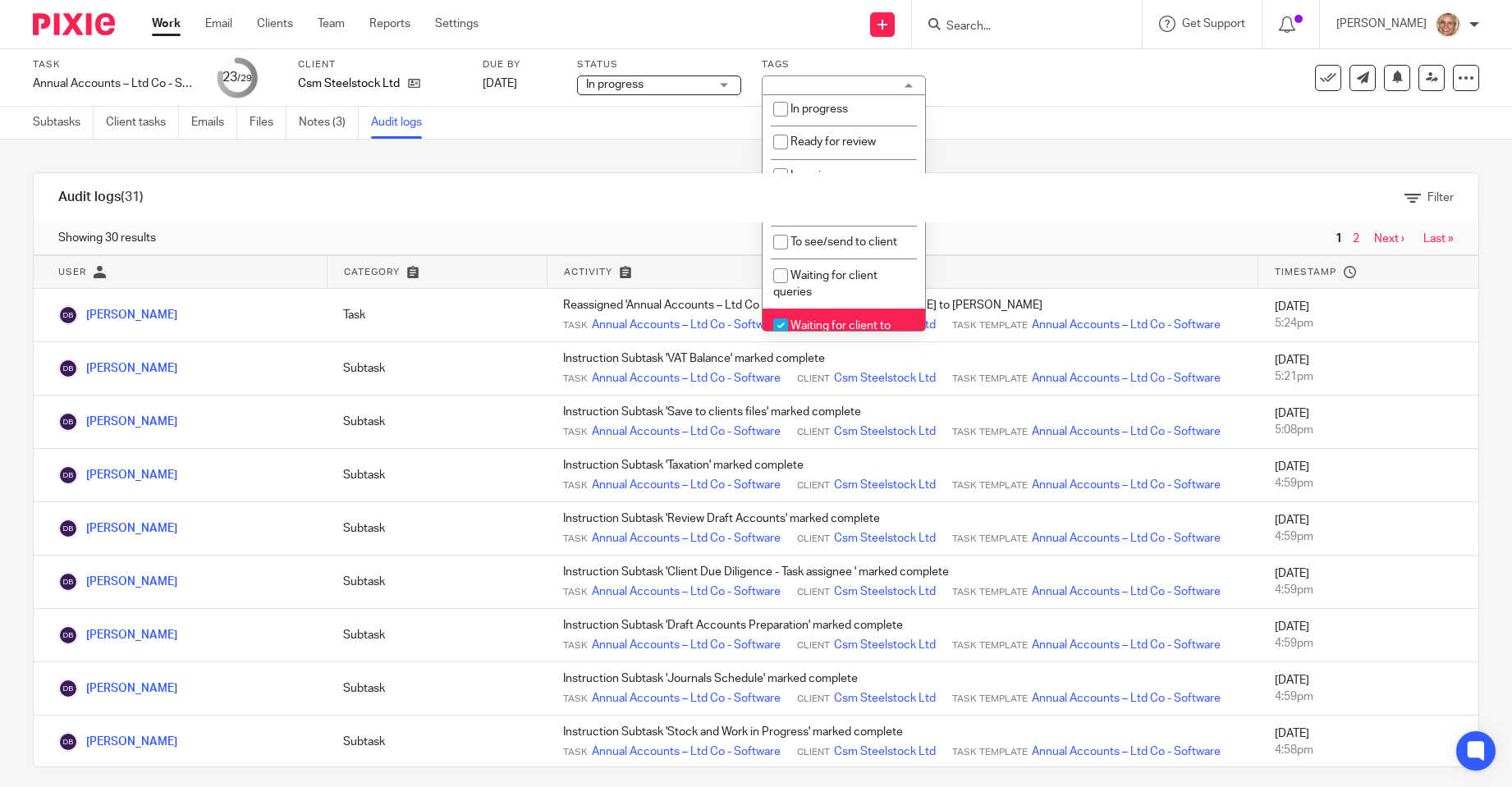
scroll to position [142, 0]
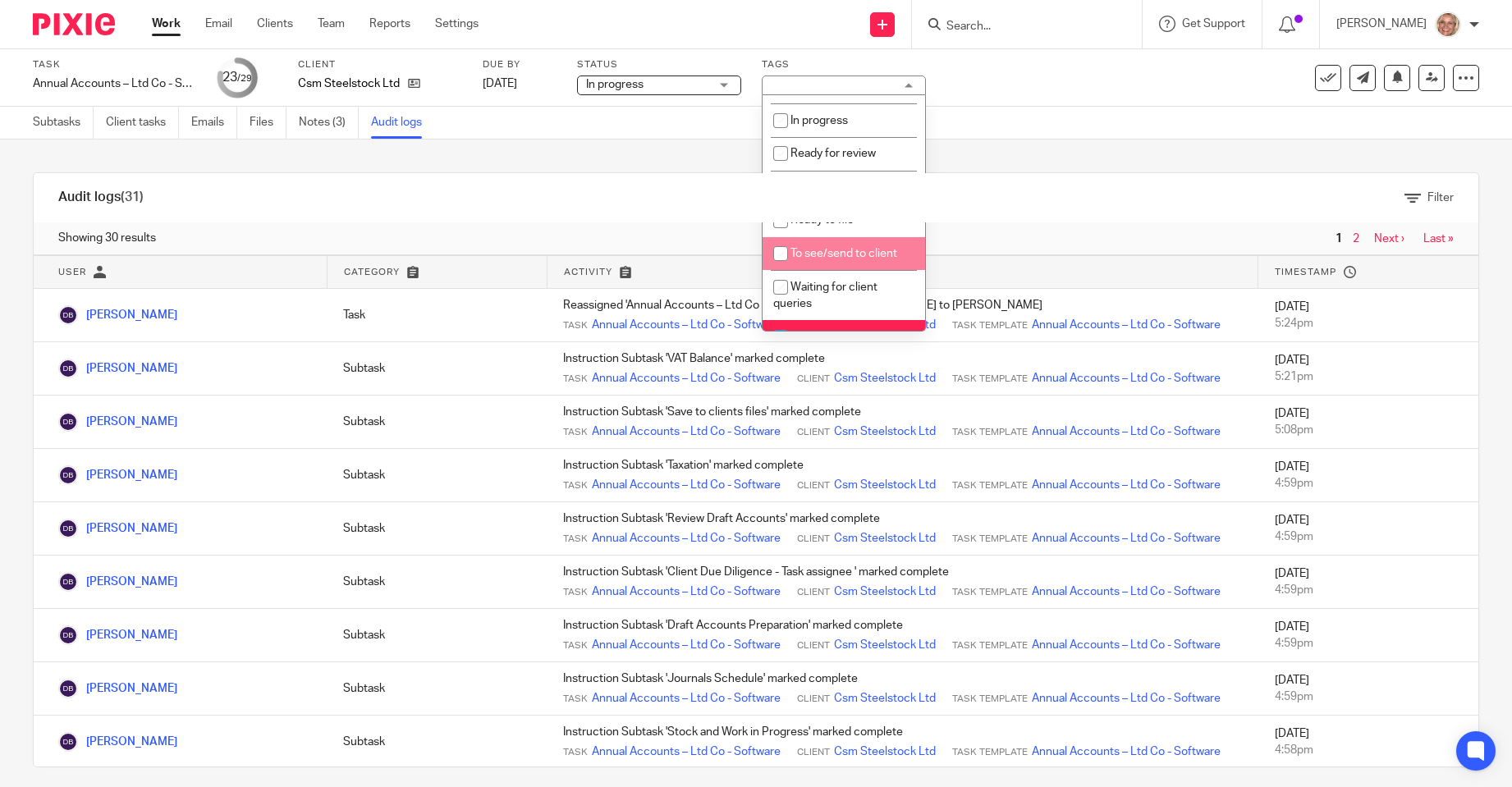
click at [859, 252] on span "To see/send to client" at bounding box center [843, 254] width 107 height 12
checkbox input "true"
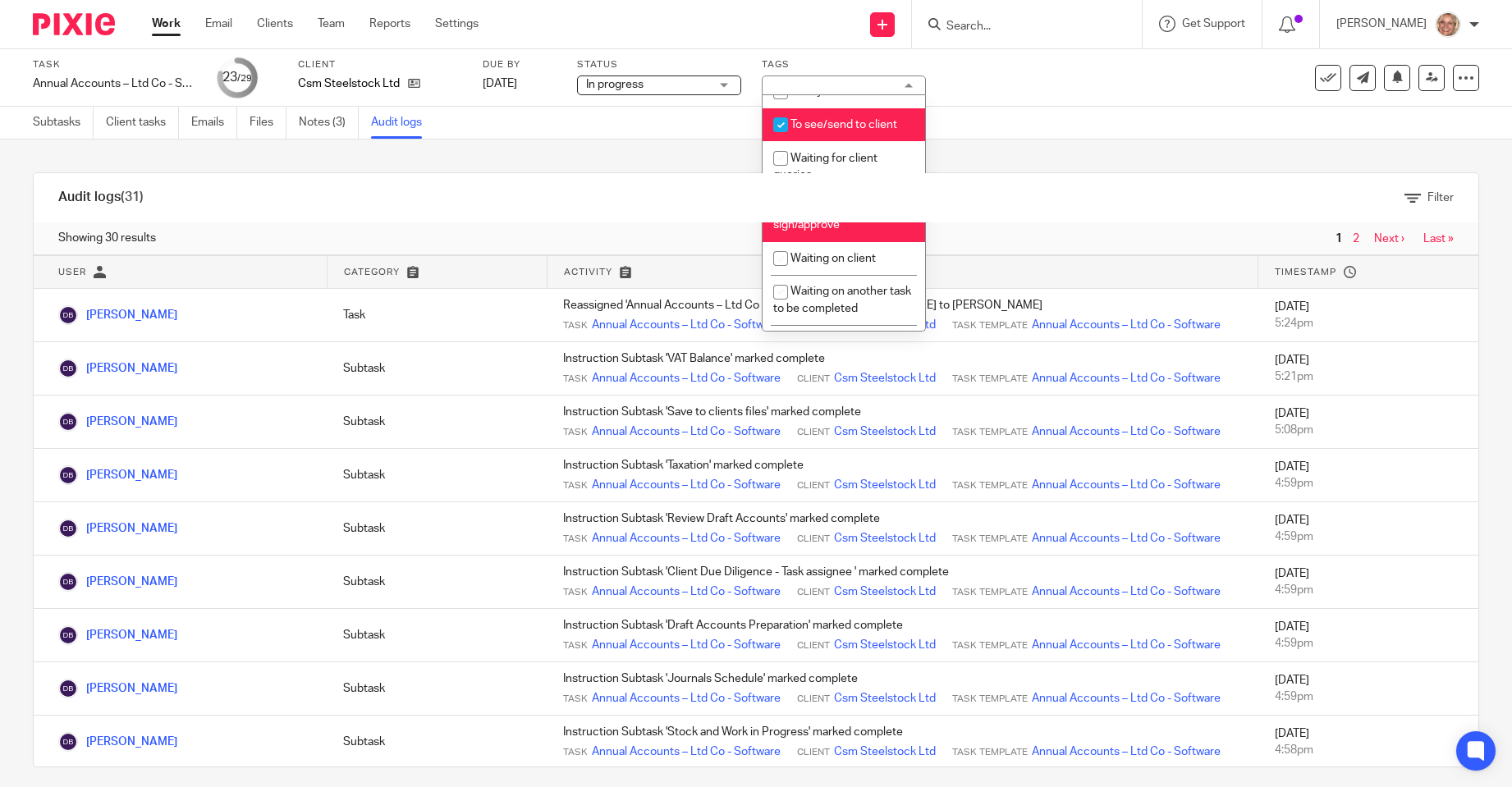
scroll to position [203, 0]
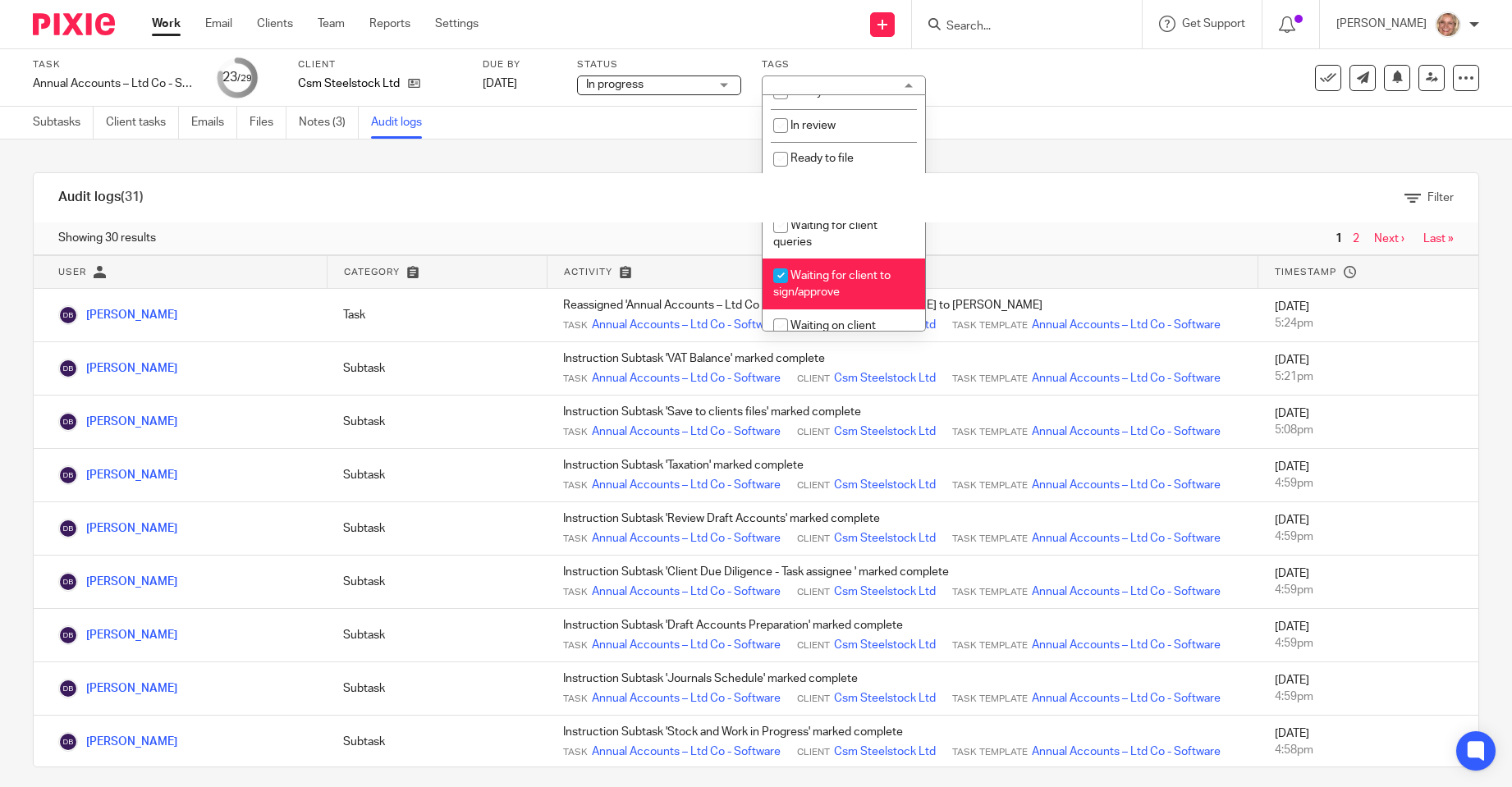
click at [795, 281] on input "checkbox" at bounding box center [781, 275] width 31 height 31
checkbox input "false"
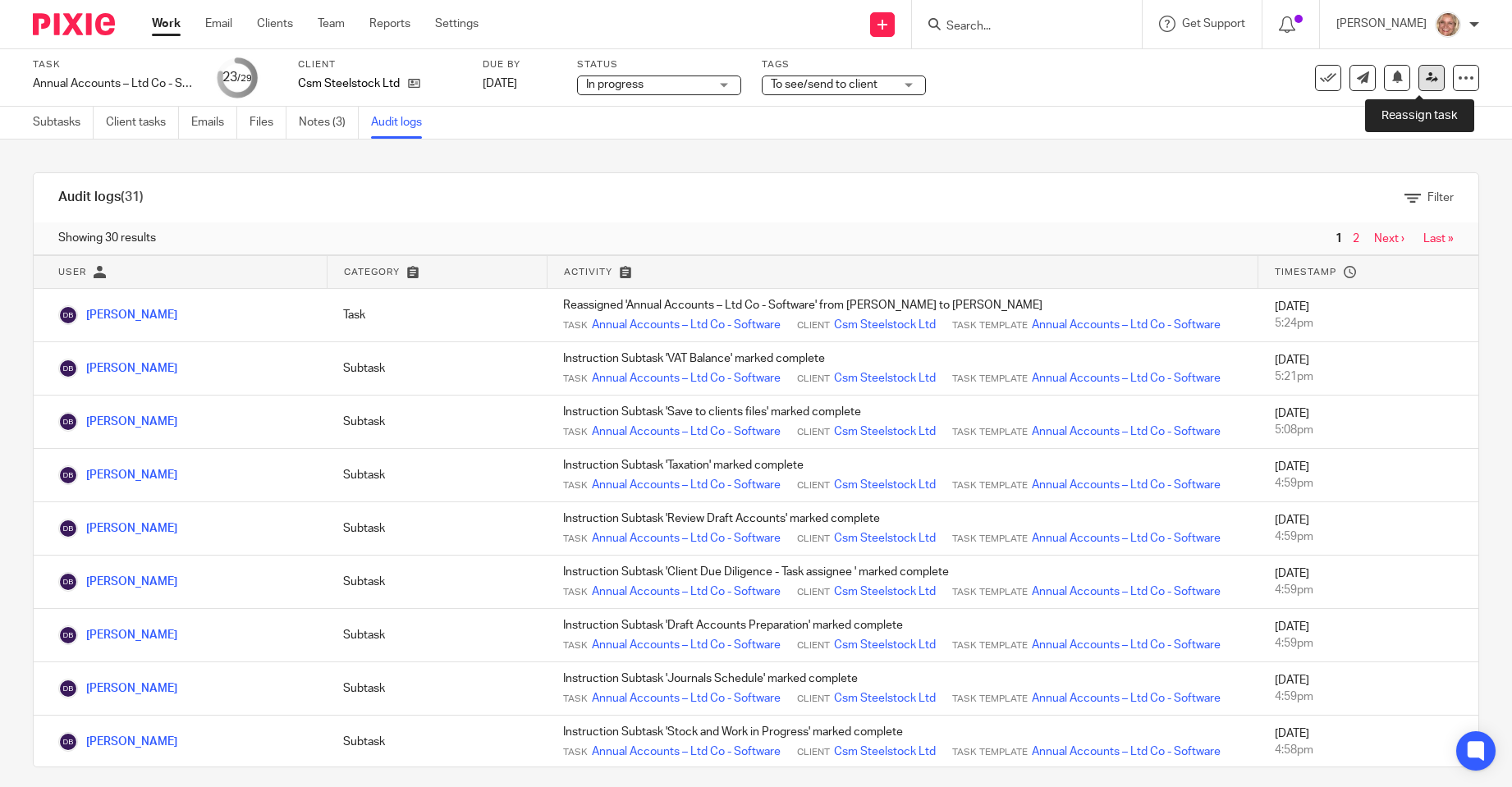
drag, startPoint x: 1421, startPoint y: 80, endPoint x: 1398, endPoint y: 91, distance: 25.5
click at [1426, 80] on icon at bounding box center [1432, 78] width 13 height 13
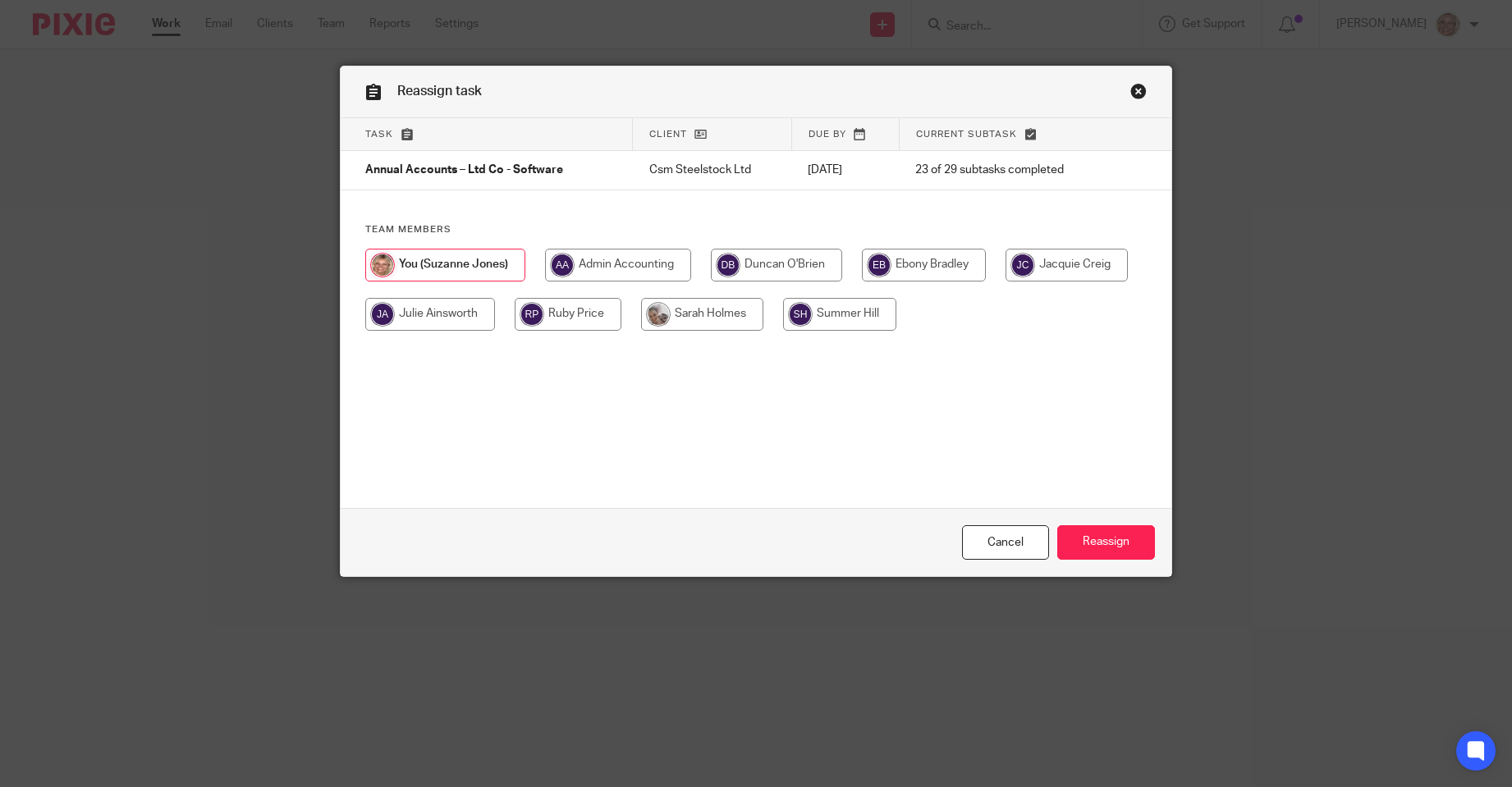
click at [771, 272] on input "radio" at bounding box center [776, 264] width 132 height 33
radio input "true"
click at [1081, 541] on input "Reassign" at bounding box center [1106, 542] width 98 height 35
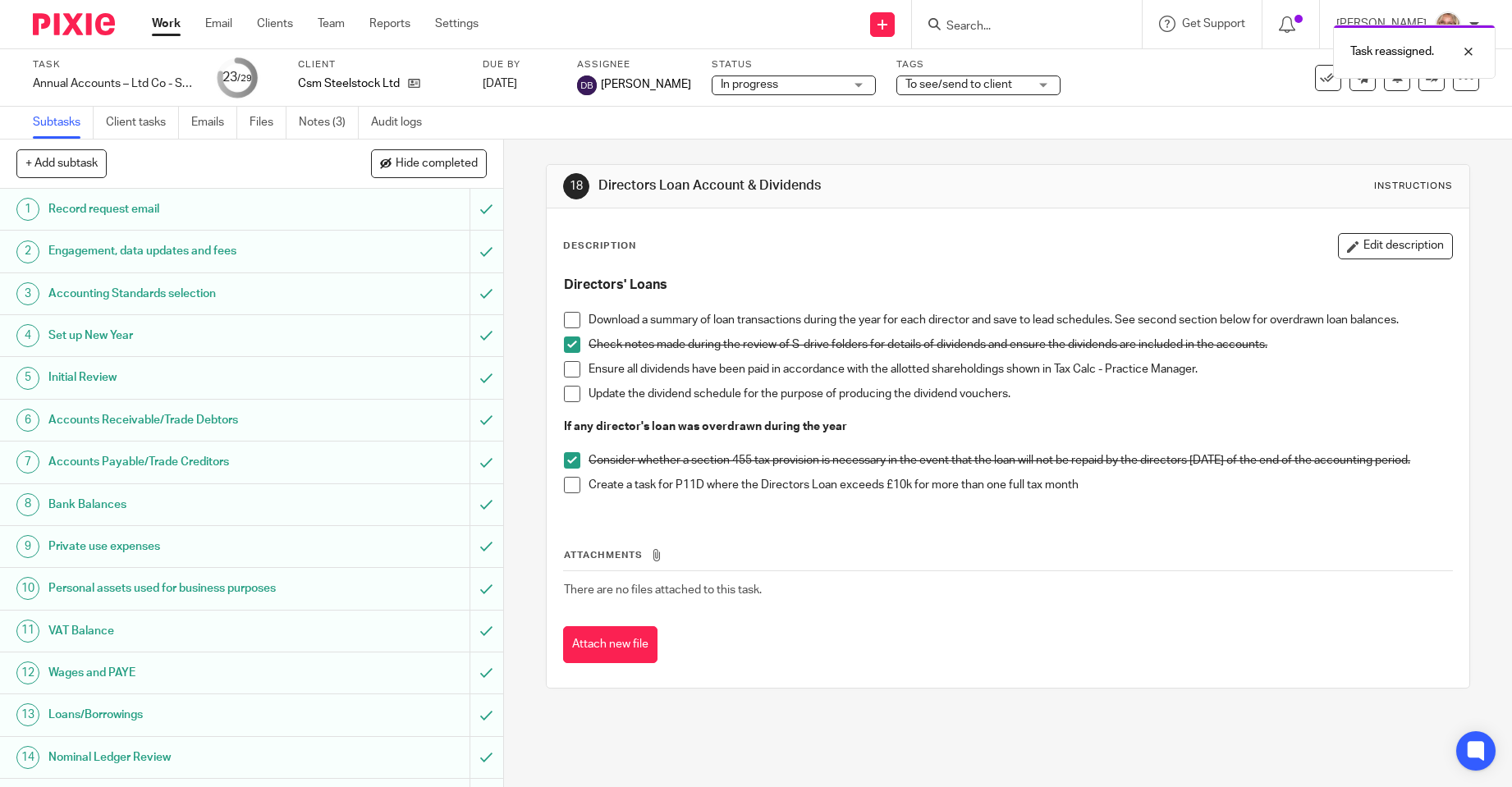
click at [168, 20] on link "Work" at bounding box center [166, 23] width 29 height 16
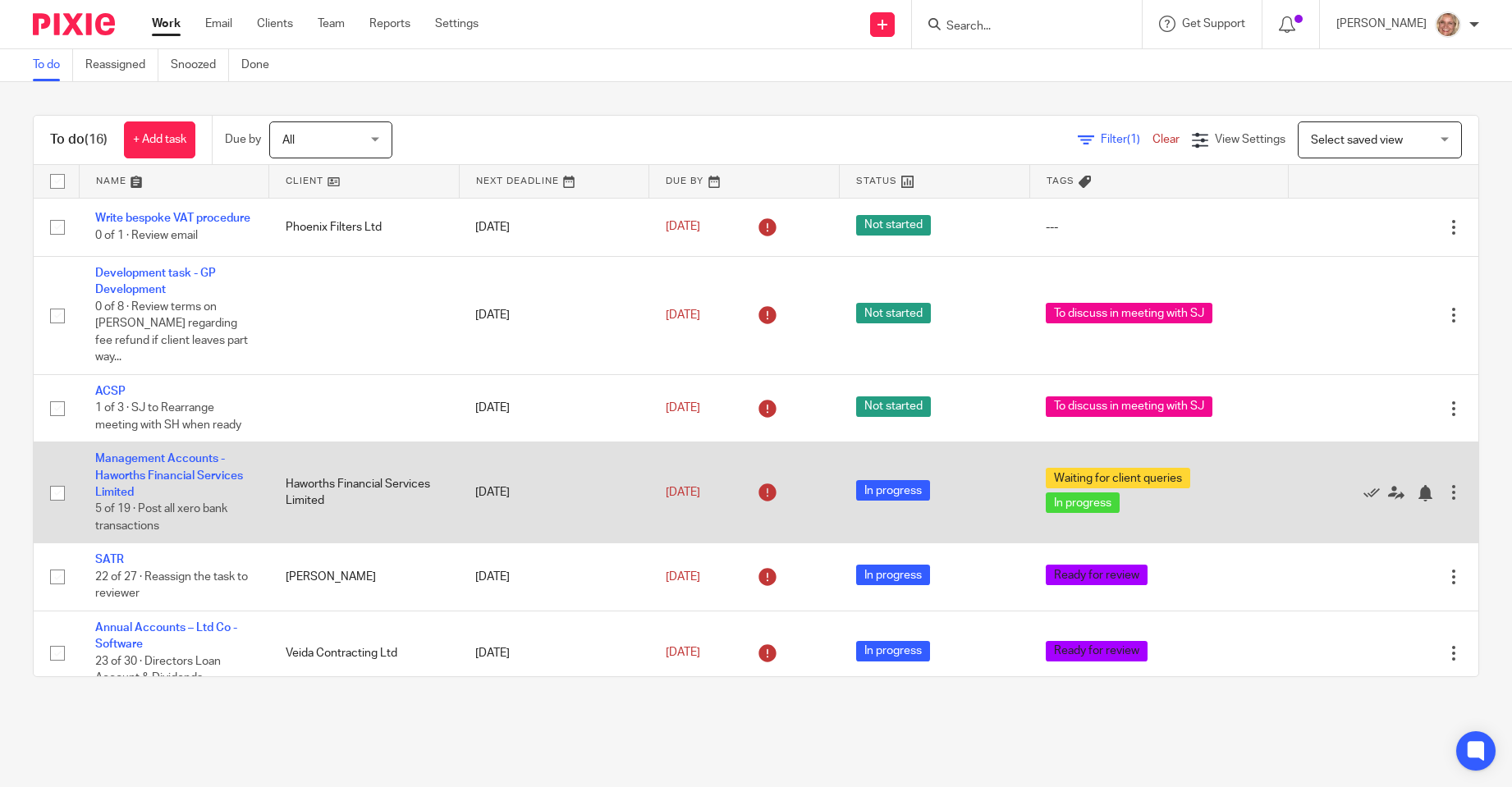
scroll to position [246, 0]
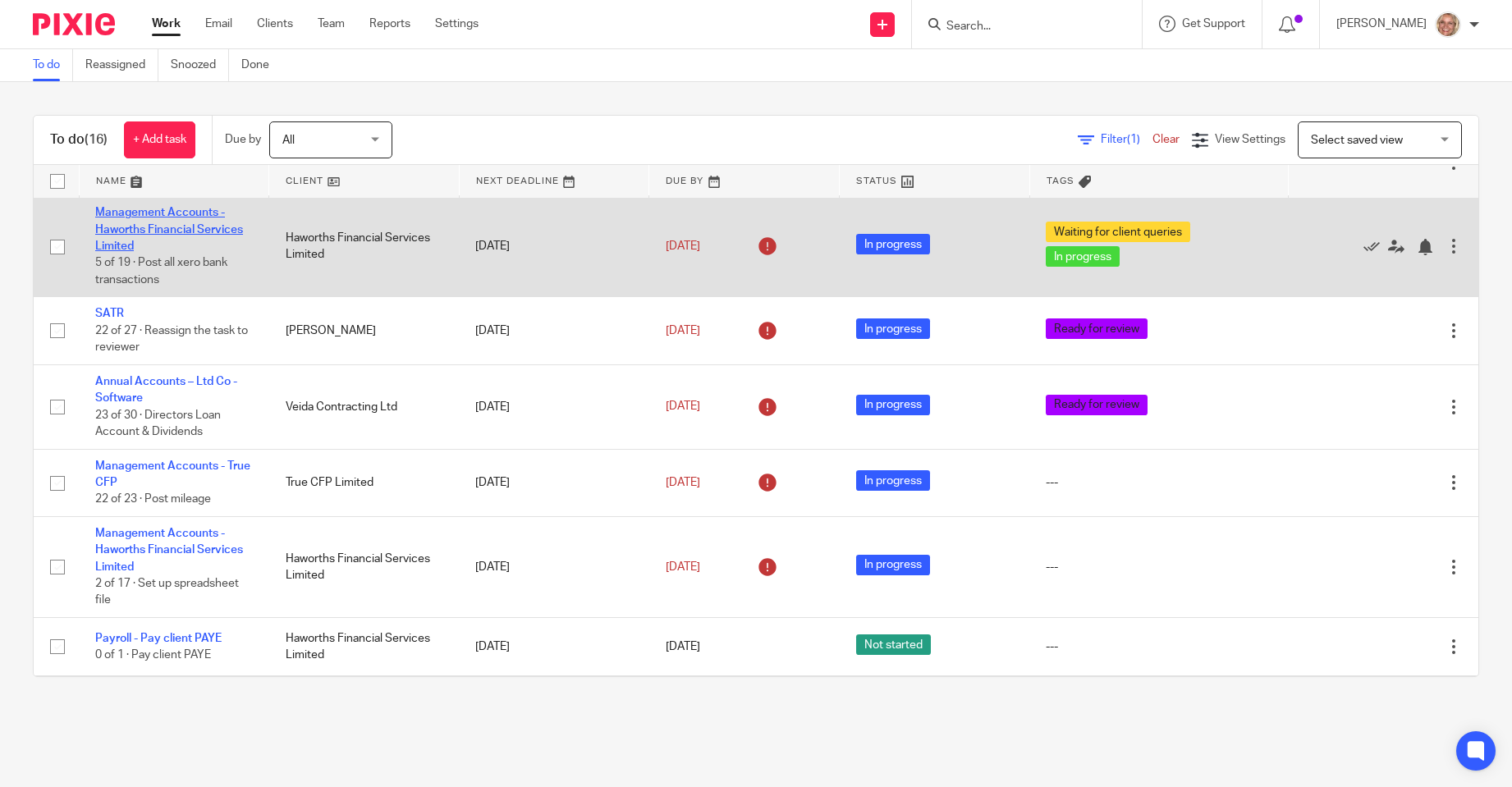
click at [205, 222] on link "Management Accounts - Haworths Financial Services Limited" at bounding box center [168, 229] width 148 height 45
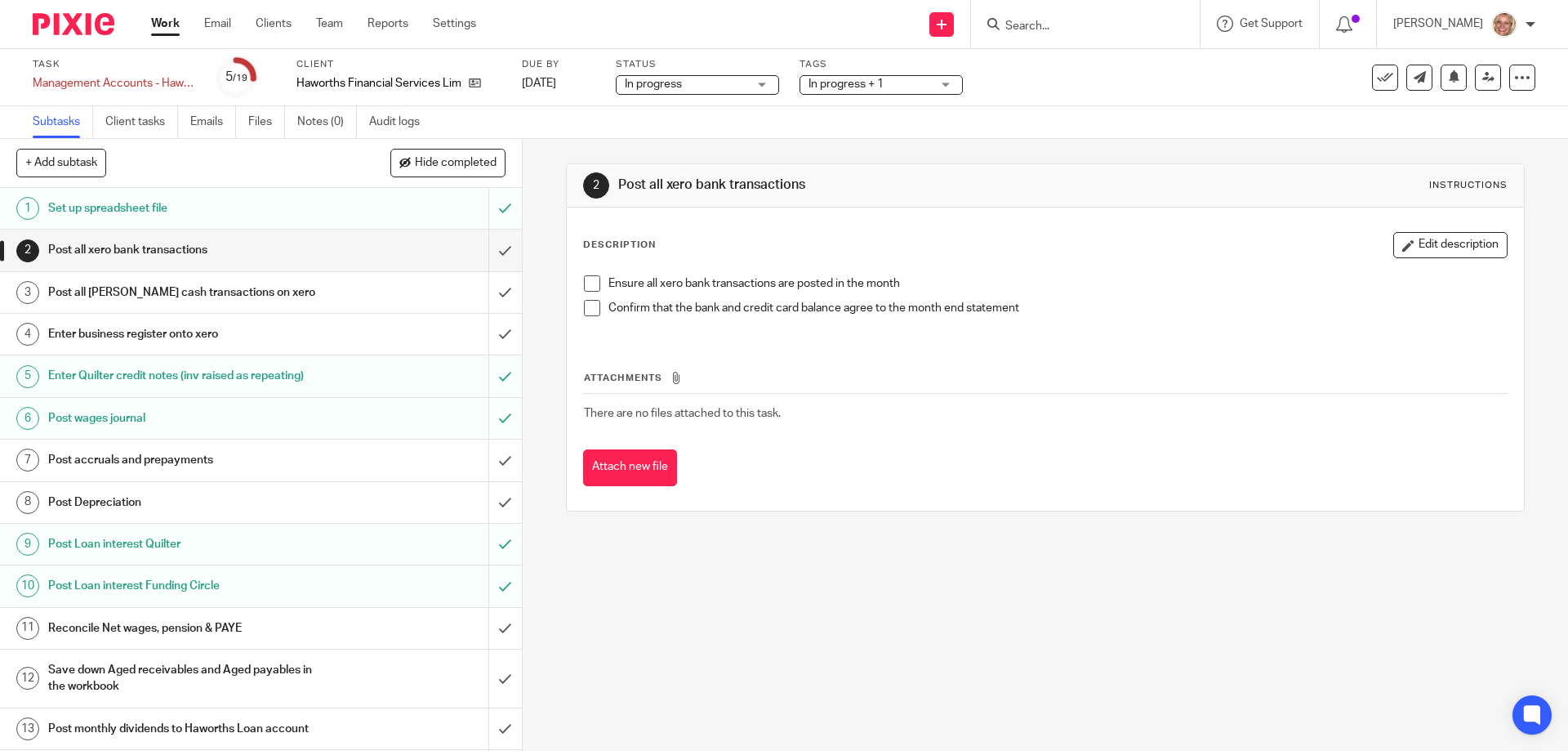
click at [587, 282] on span at bounding box center [592, 284] width 16 height 16
click at [585, 305] on span at bounding box center [592, 308] width 16 height 16
click at [486, 248] on input "submit" at bounding box center [260, 250] width 522 height 41
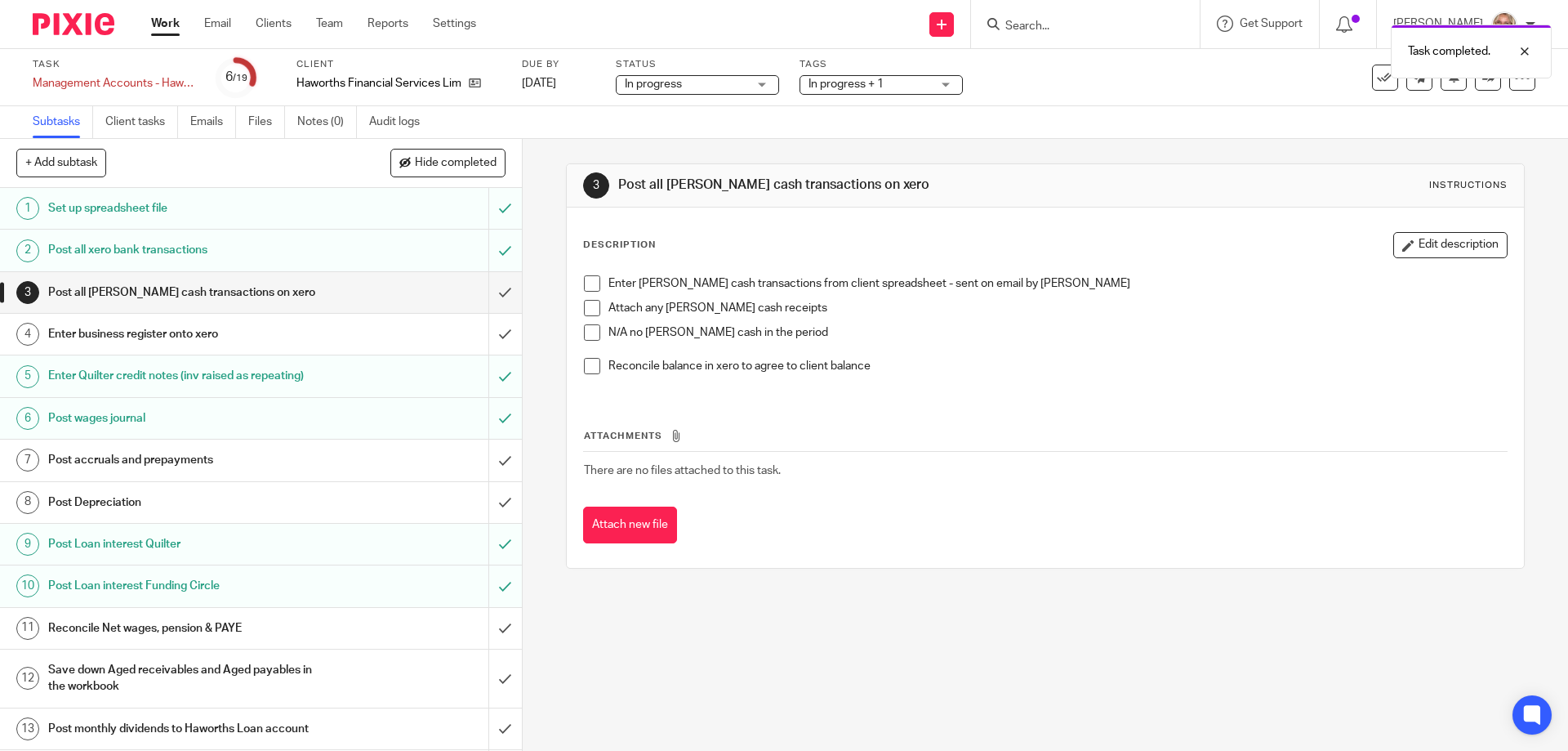
click at [586, 280] on span at bounding box center [592, 284] width 16 height 16
click at [587, 307] on span at bounding box center [592, 308] width 16 height 16
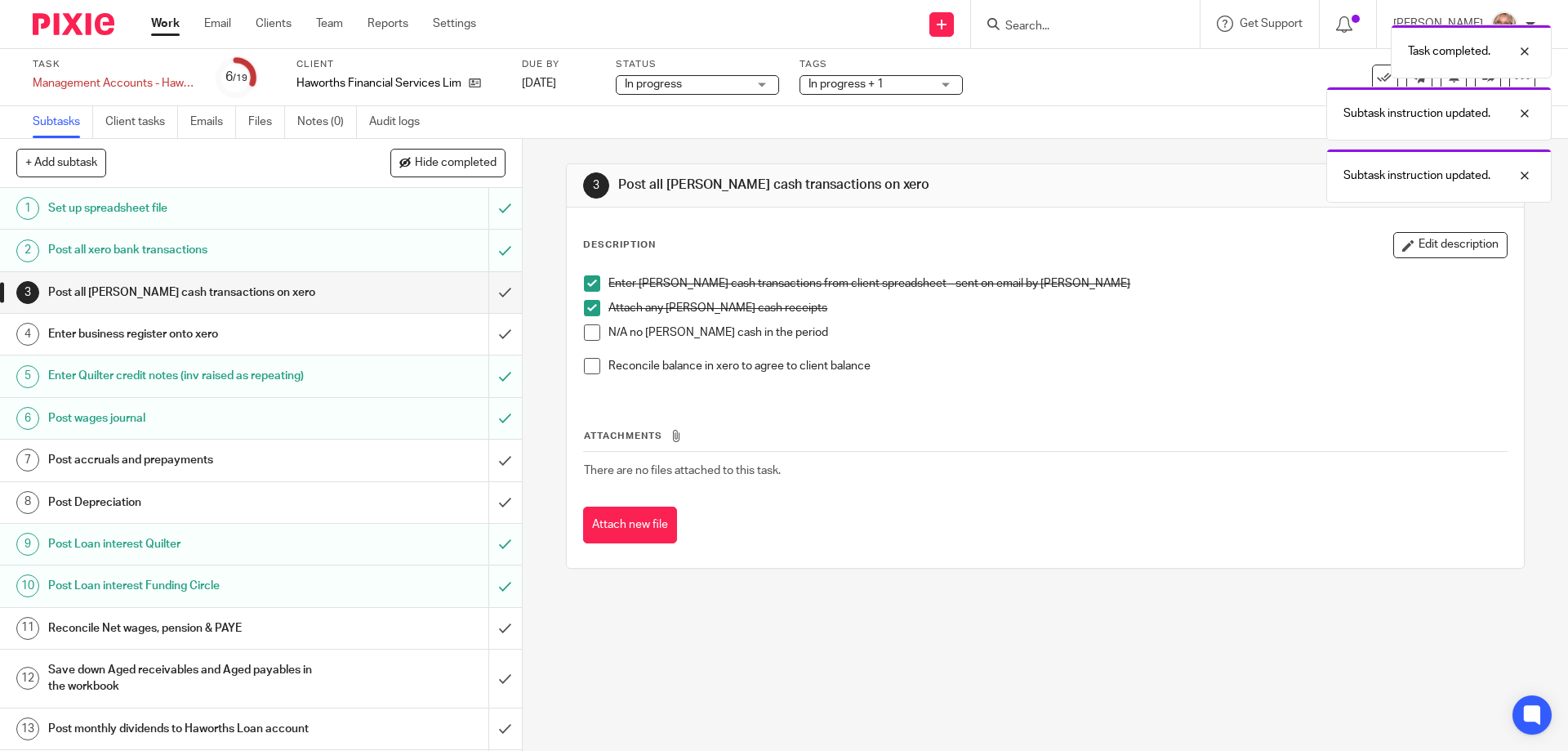
click at [587, 364] on span at bounding box center [592, 366] width 16 height 16
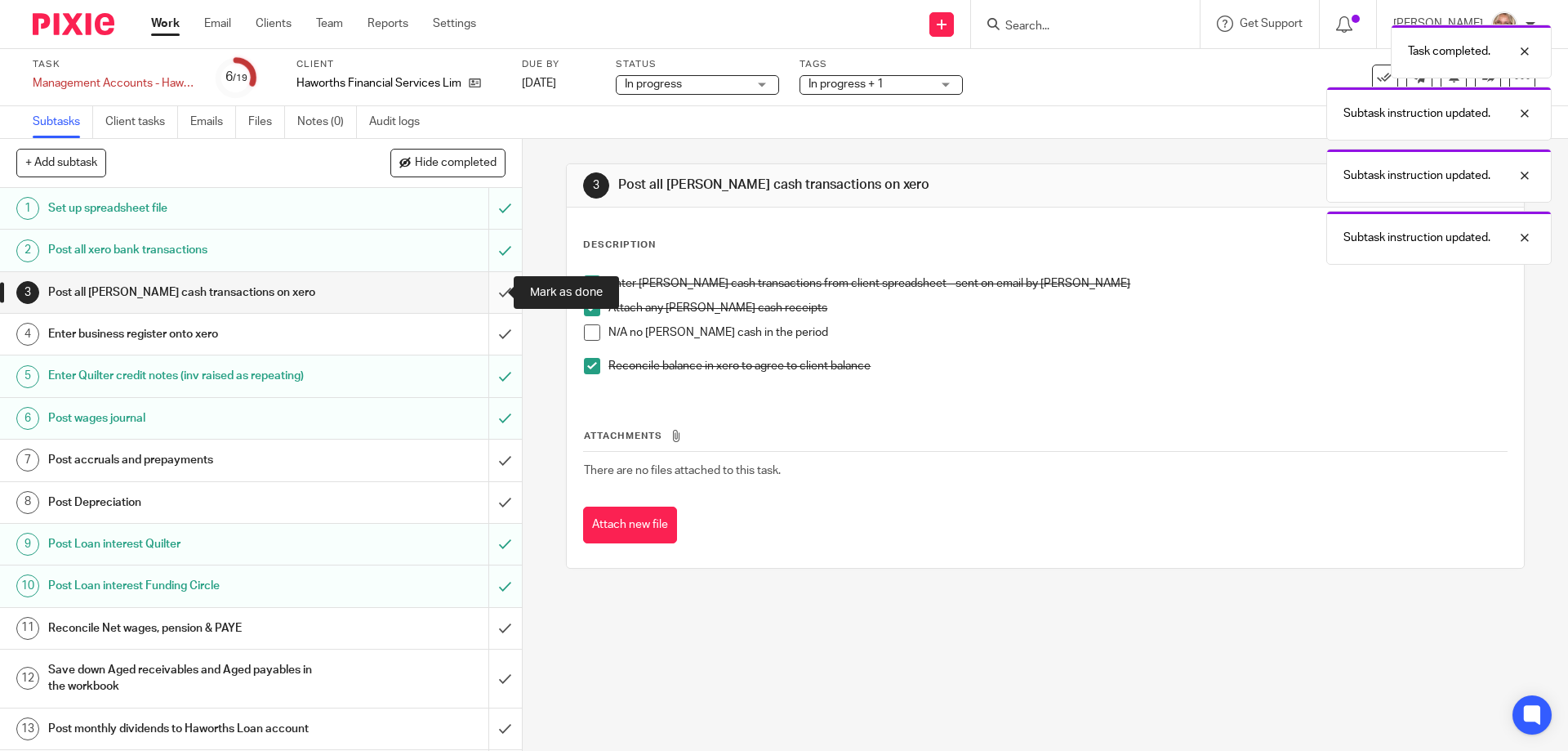
click at [488, 290] on input "submit" at bounding box center [260, 293] width 522 height 41
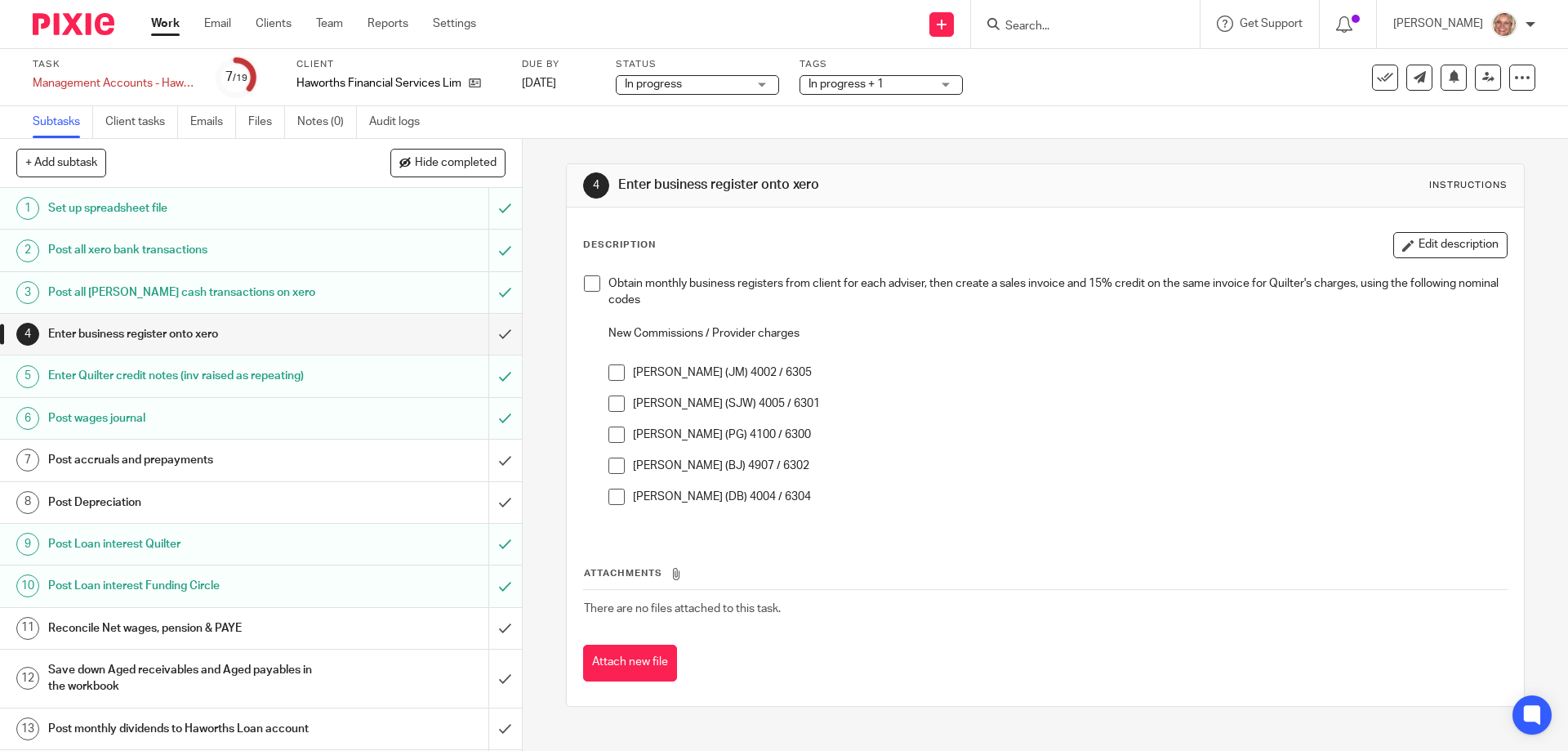
click at [584, 283] on span at bounding box center [592, 284] width 16 height 16
click at [614, 369] on span at bounding box center [616, 372] width 16 height 16
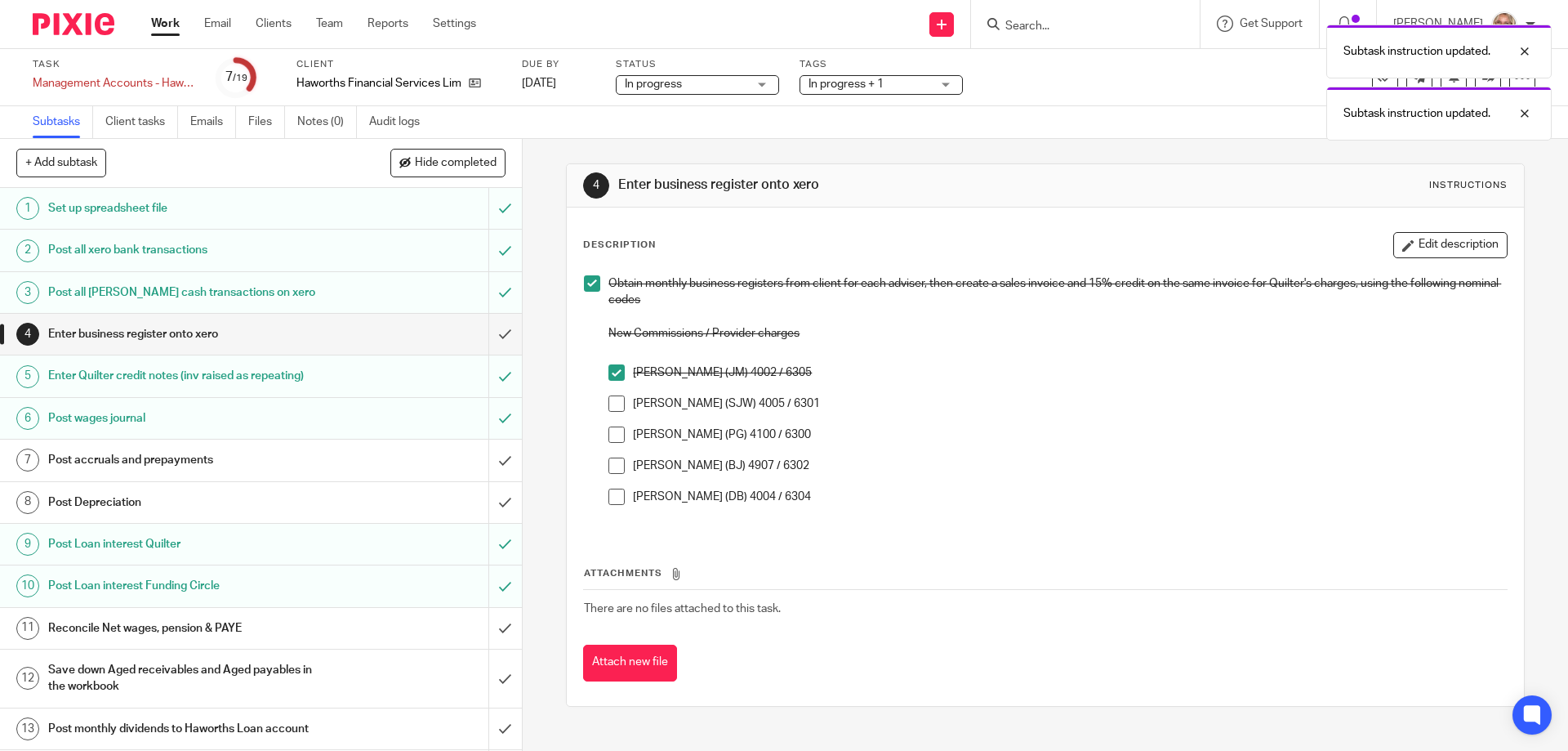
click at [613, 408] on span at bounding box center [616, 403] width 16 height 16
click at [617, 440] on span at bounding box center [616, 434] width 16 height 16
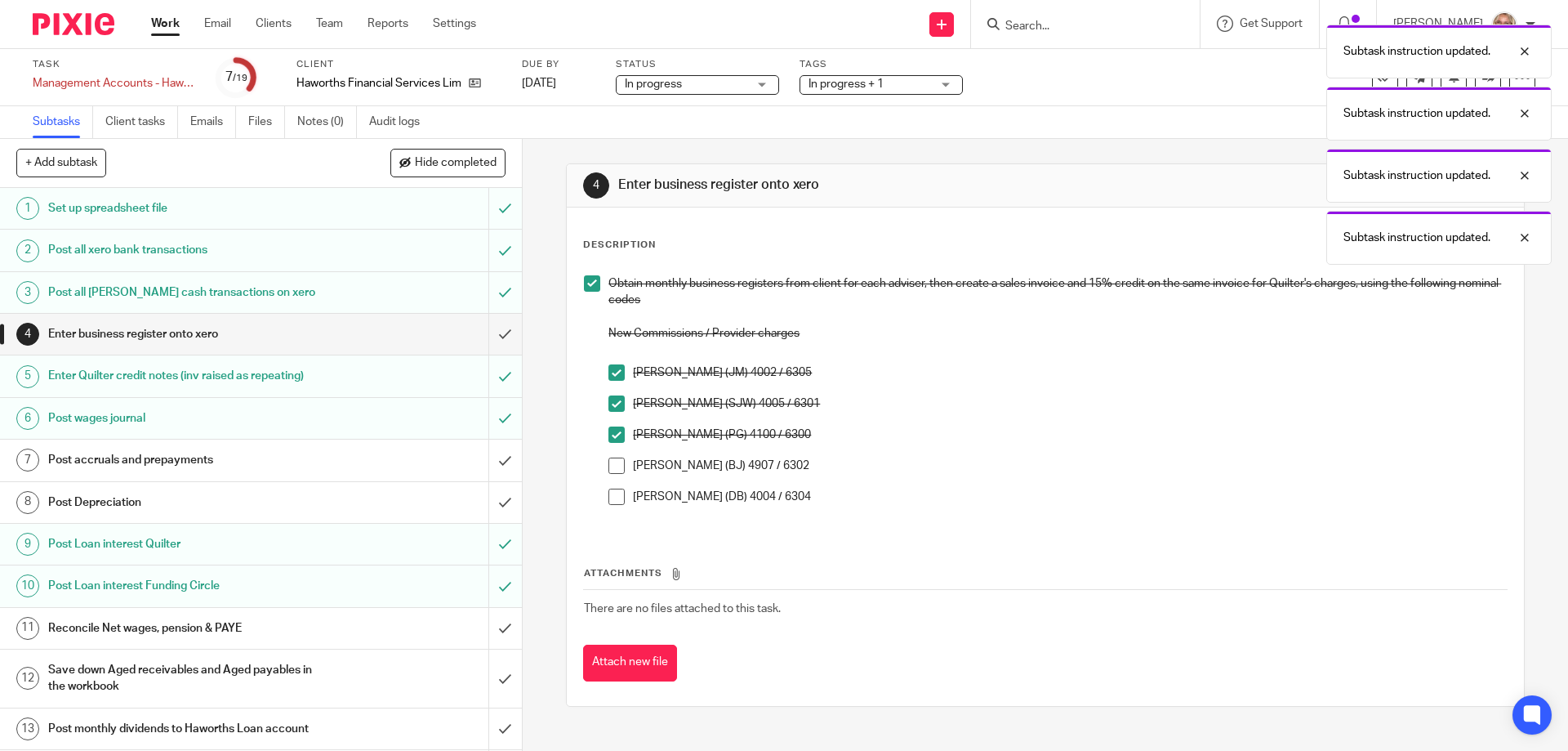
click at [617, 469] on span at bounding box center [616, 466] width 16 height 16
click at [609, 499] on span at bounding box center [616, 497] width 16 height 16
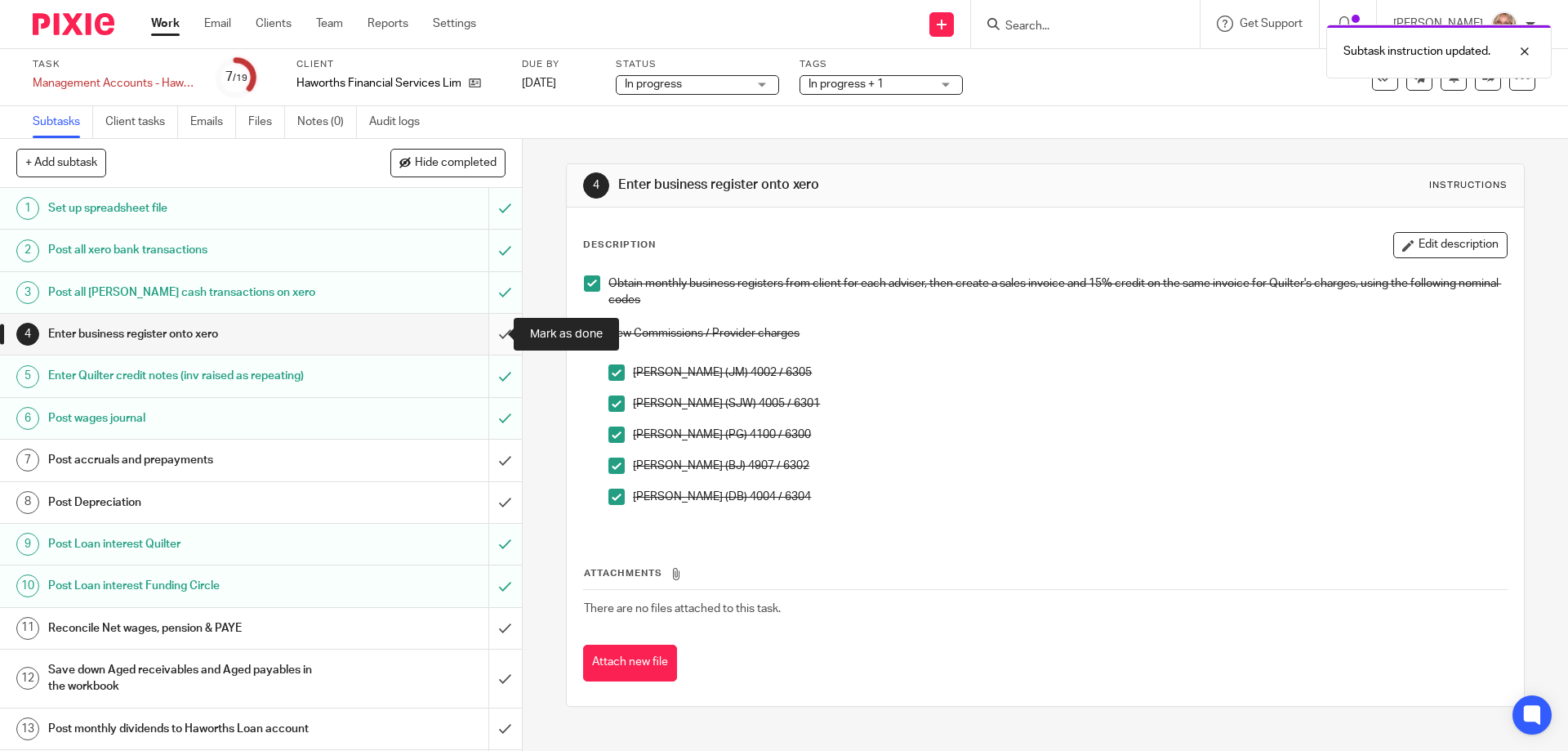
click at [485, 331] on input "submit" at bounding box center [260, 334] width 522 height 41
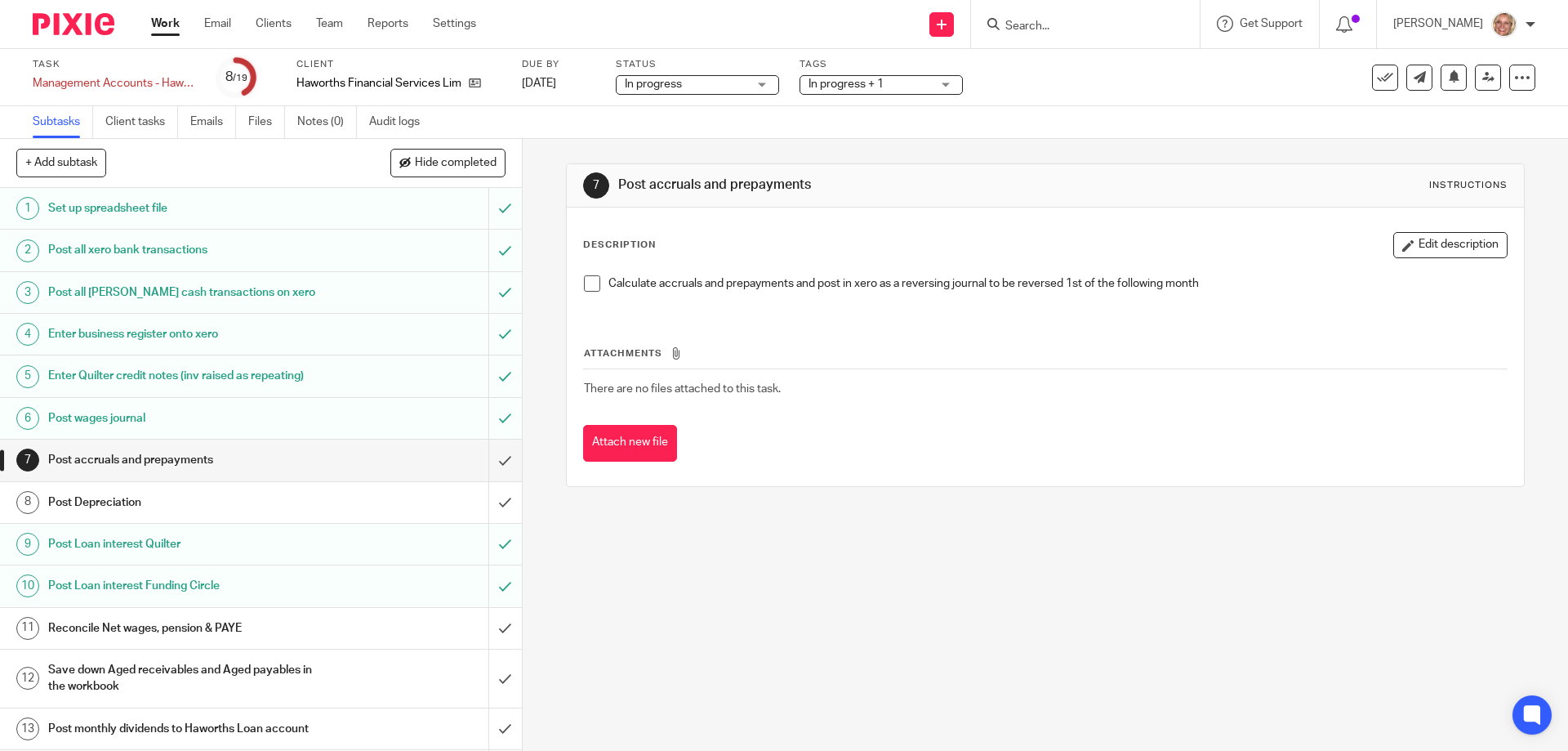
scroll to position [245, 0]
